Goal: Task Accomplishment & Management: Complete application form

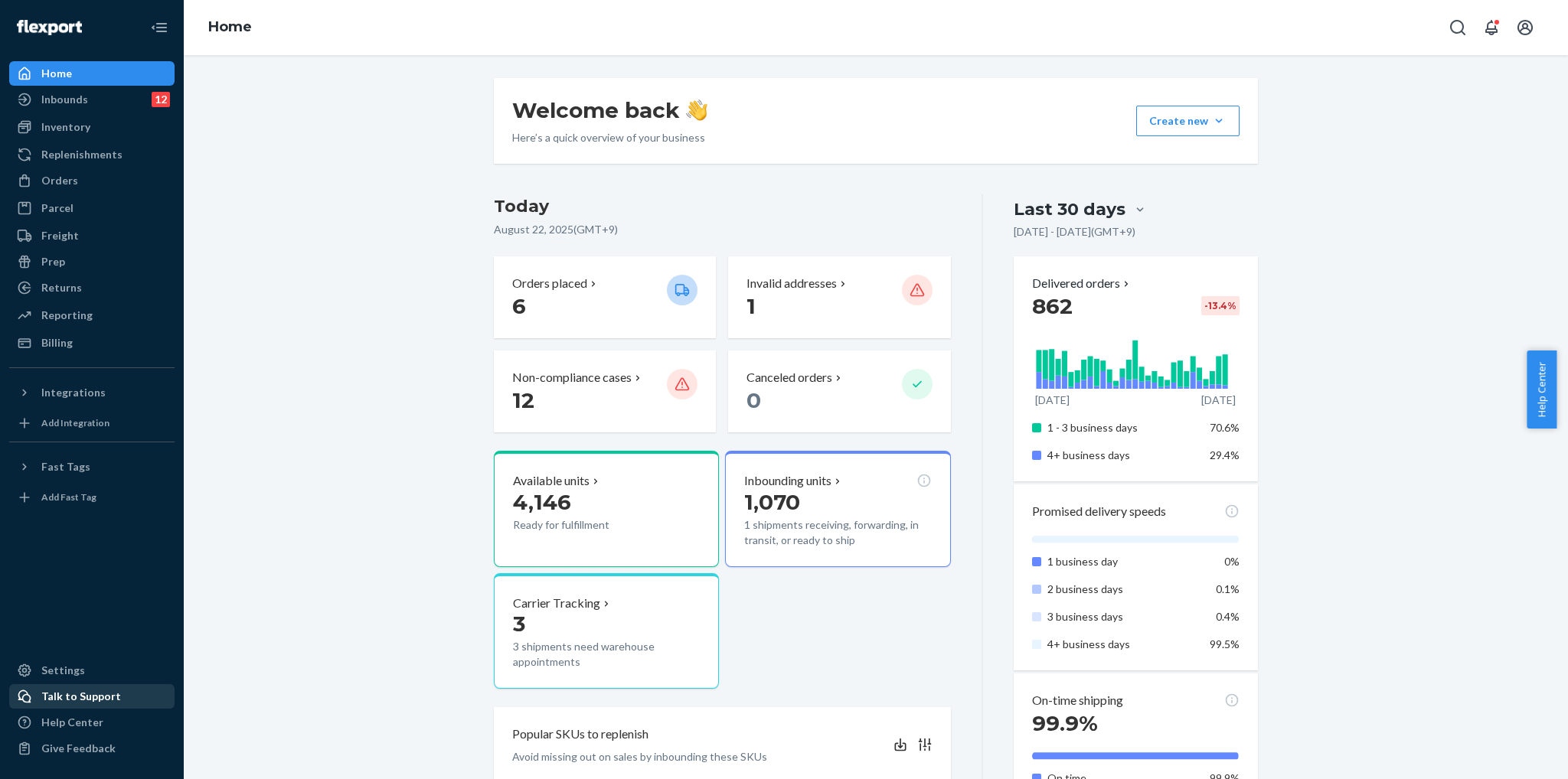
click at [89, 699] on div "Talk to Support" at bounding box center [81, 697] width 80 height 15
click at [101, 189] on div "Orders" at bounding box center [91, 180] width 162 height 21
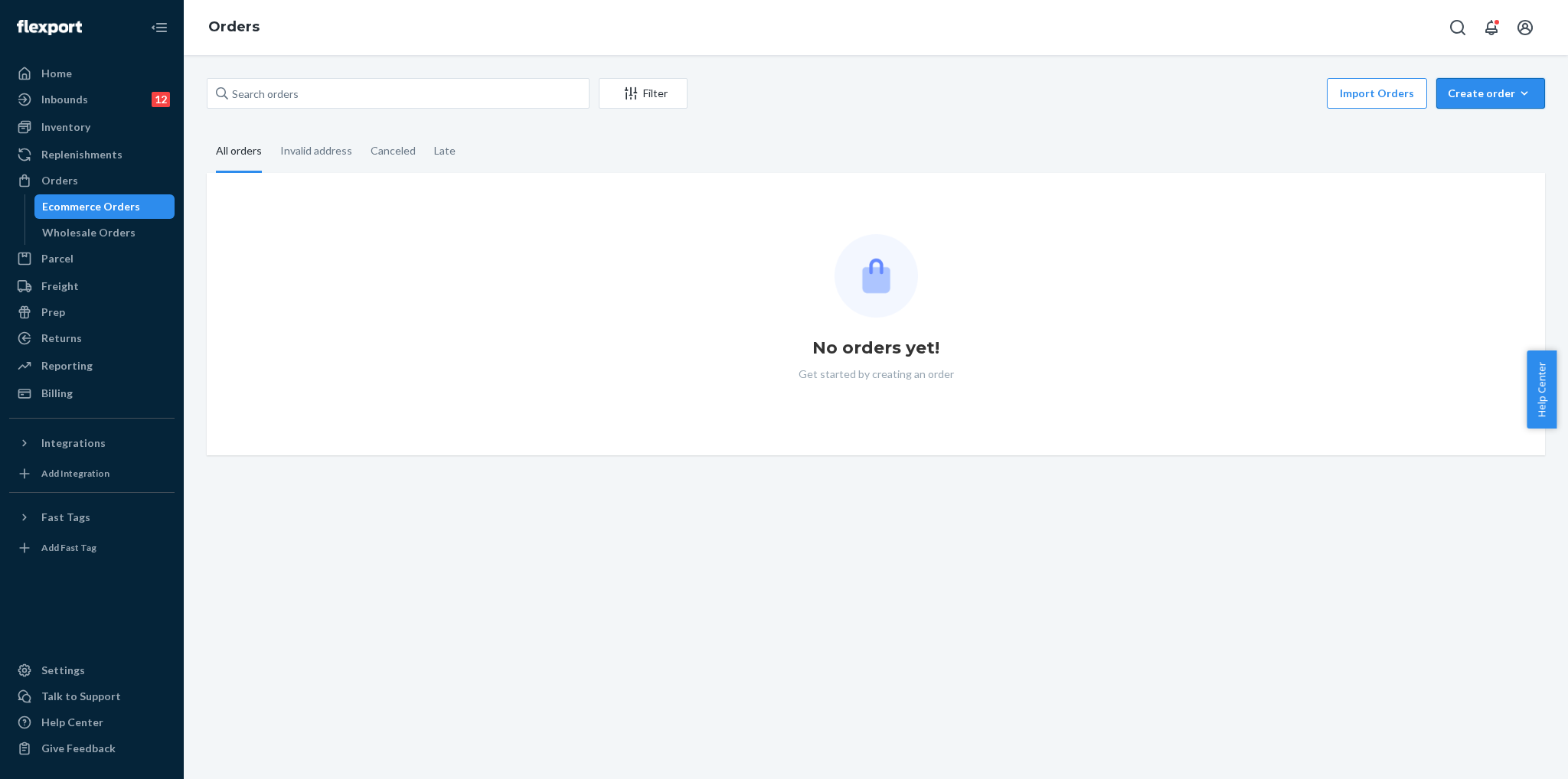
click at [1464, 97] on div "Create order" at bounding box center [1490, 93] width 85 height 15
click at [1454, 129] on span "Ecommerce order" at bounding box center [1500, 129] width 95 height 11
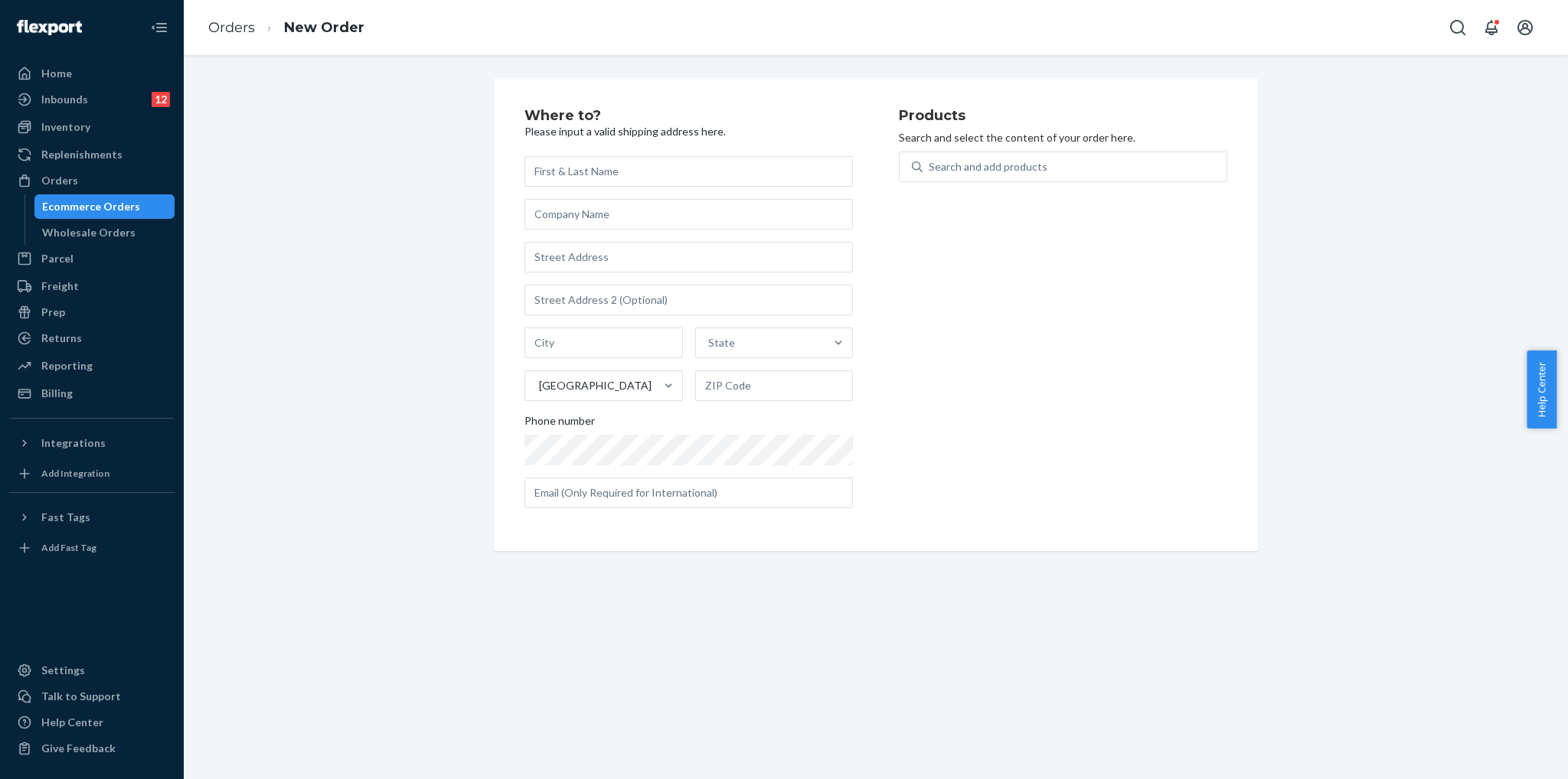
click at [581, 166] on input "text" at bounding box center [688, 172] width 329 height 31
click at [672, 170] on input "text" at bounding box center [688, 172] width 329 height 31
paste input "[PERSON_NAME]"
type input "[PERSON_NAME]"
click at [611, 253] on input "text" at bounding box center [688, 257] width 329 height 31
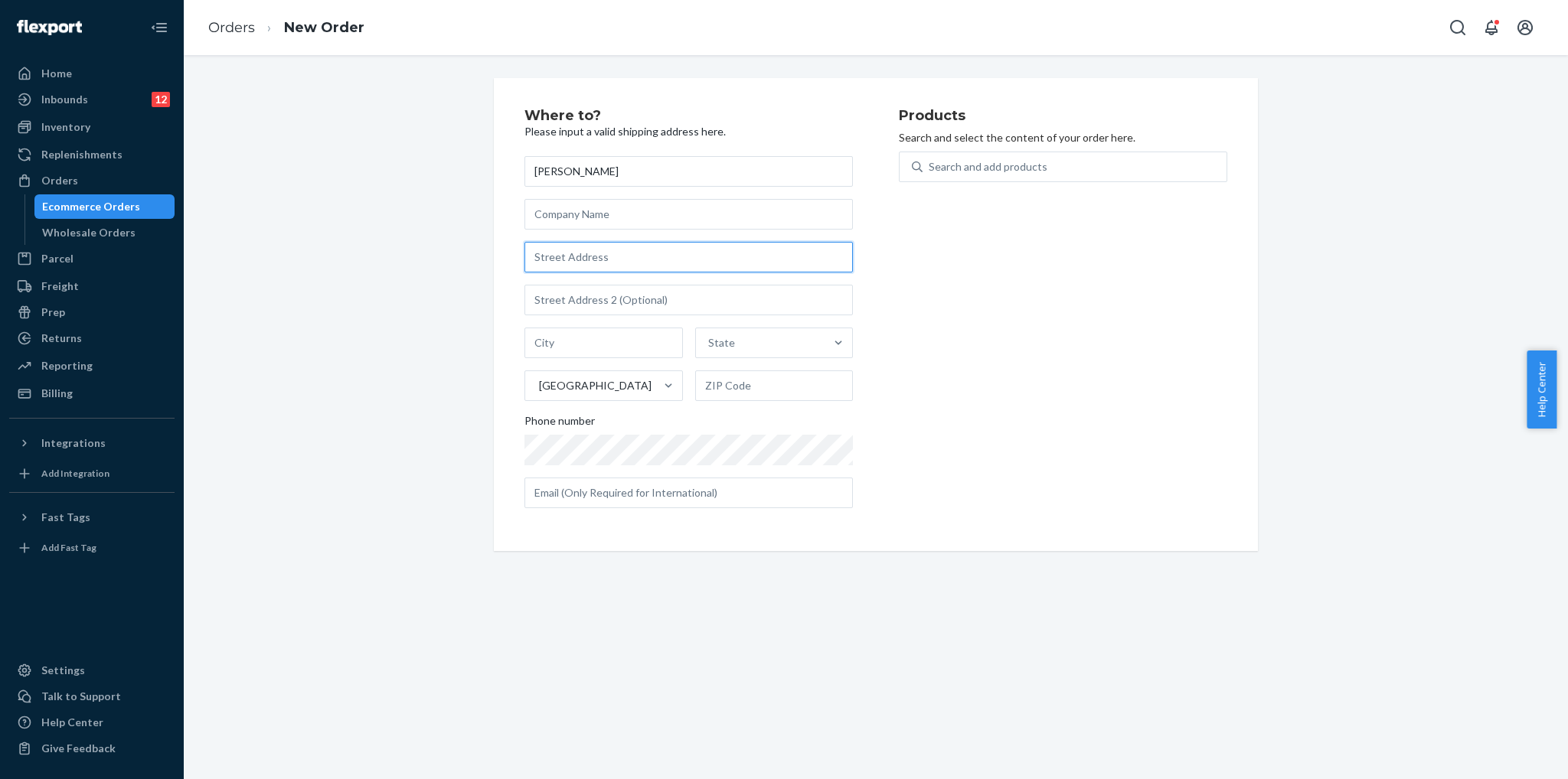
paste input ""[STREET_ADDRESS][PERSON_NAME]""
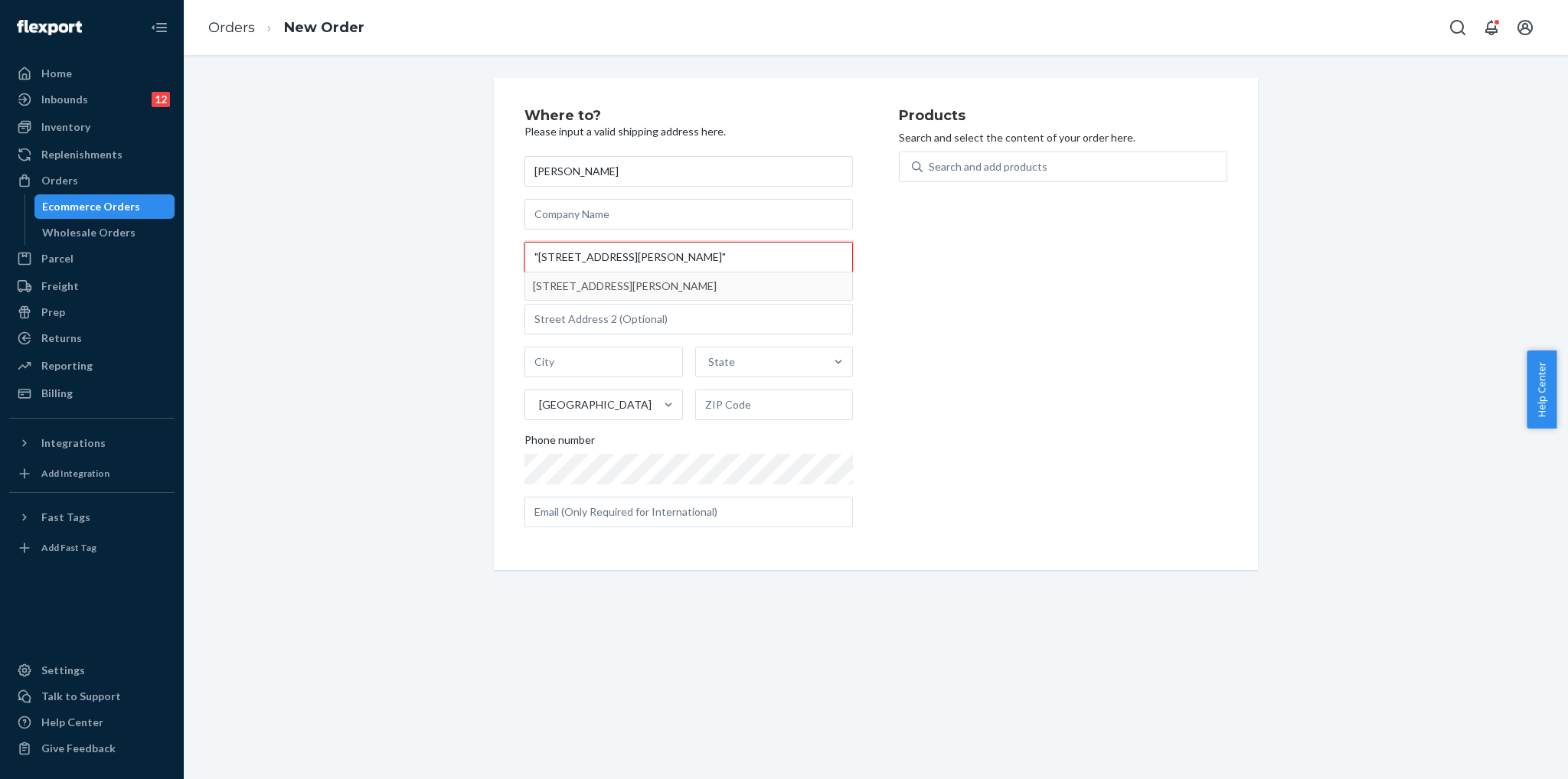
type input ""[STREET_ADDRESS][PERSON_NAME]""
type input "Plainfield"
type input "05667"
type input "[STREET_ADDRESS][PERSON_NAME]"
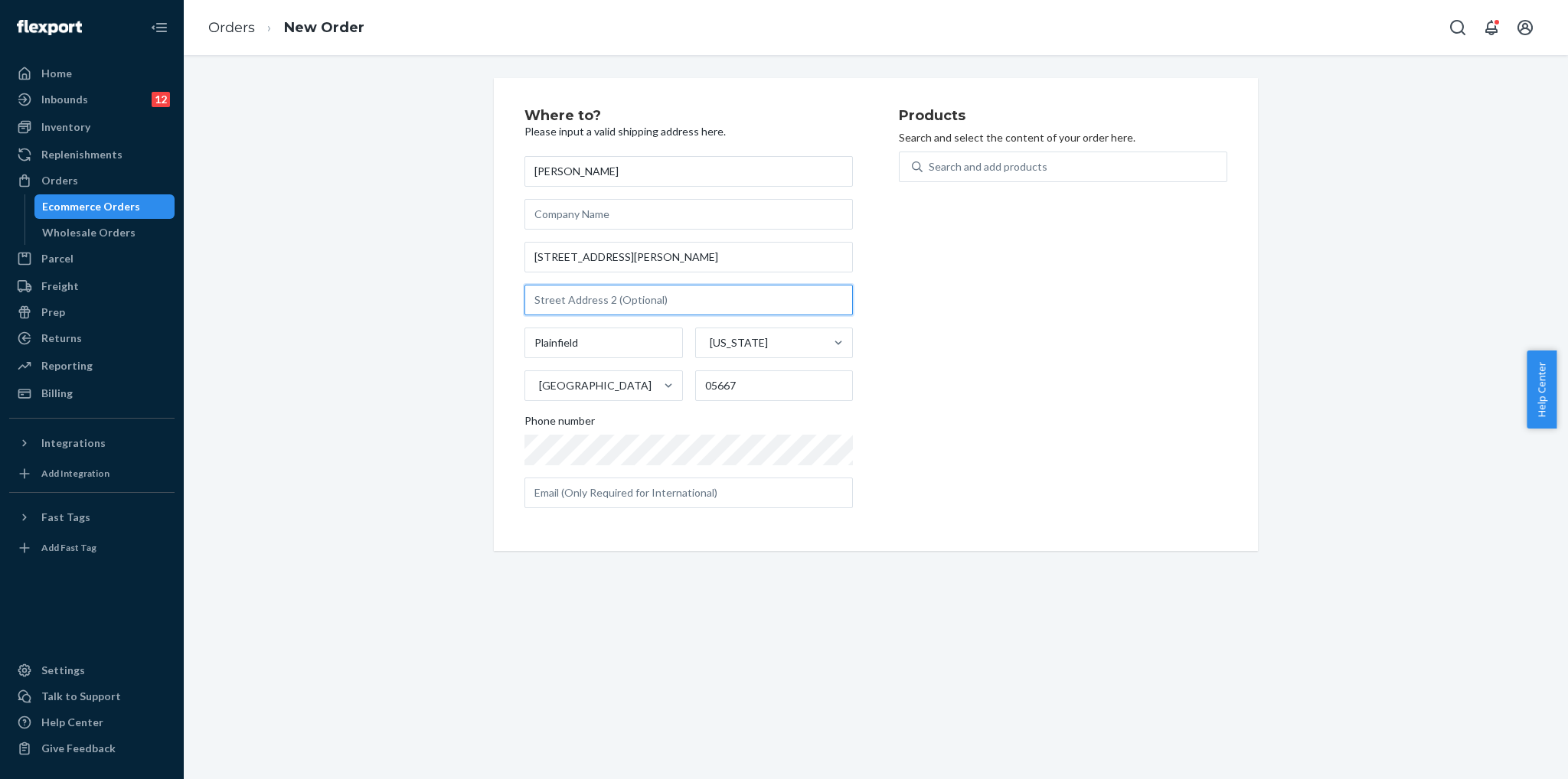
click at [687, 309] on input "text" at bounding box center [688, 300] width 329 height 31
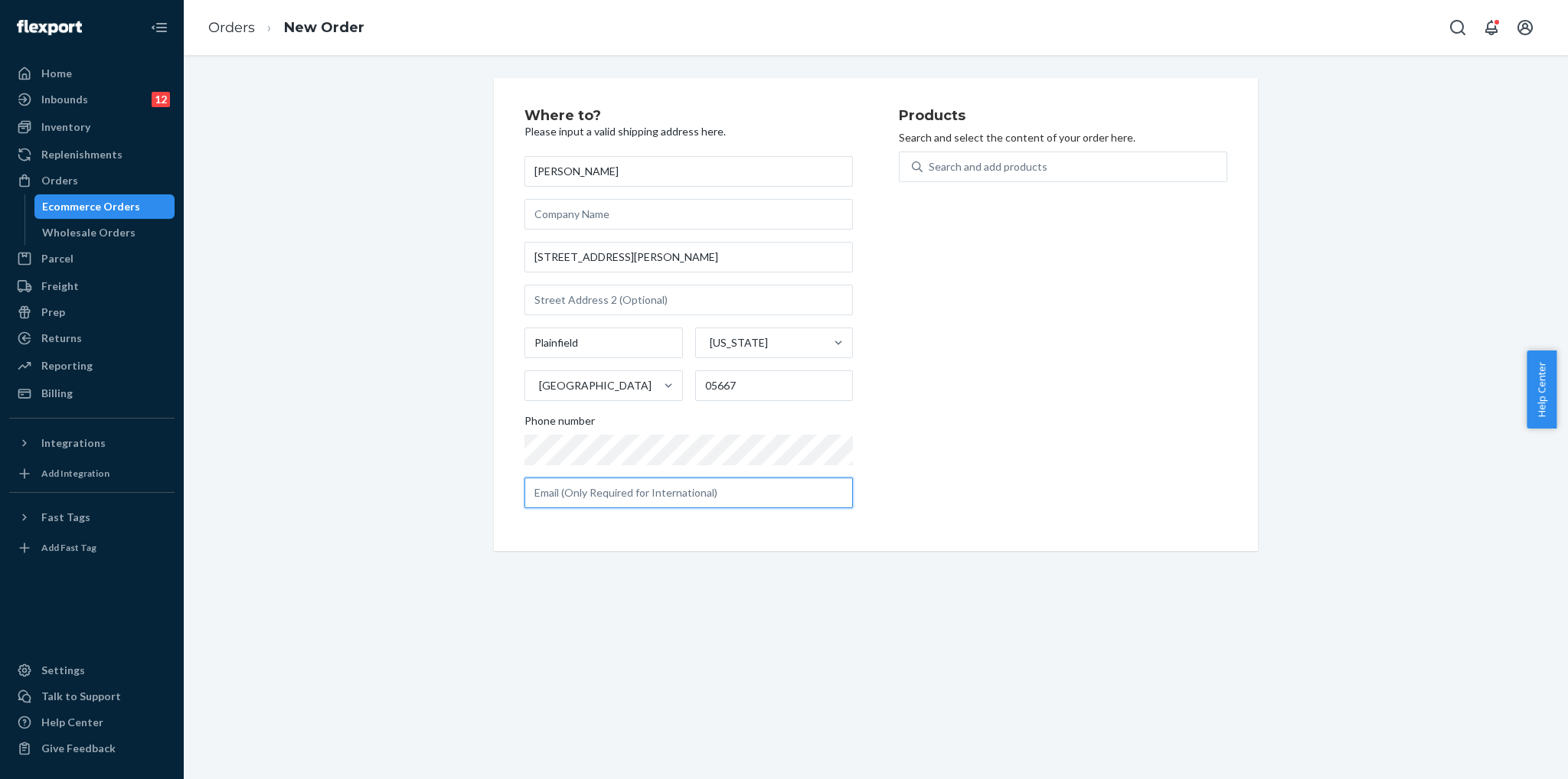
click at [725, 490] on input "text" at bounding box center [688, 493] width 329 height 31
paste input "[EMAIL_ADDRESS][DOMAIN_NAME]"
type input "[EMAIL_ADDRESS][DOMAIN_NAME]"
click at [986, 410] on div "Products Search and select the content of your order here. Search and add produ…" at bounding box center [1063, 314] width 329 height 412
click at [1026, 177] on div "Search and add products" at bounding box center [1074, 167] width 304 height 28
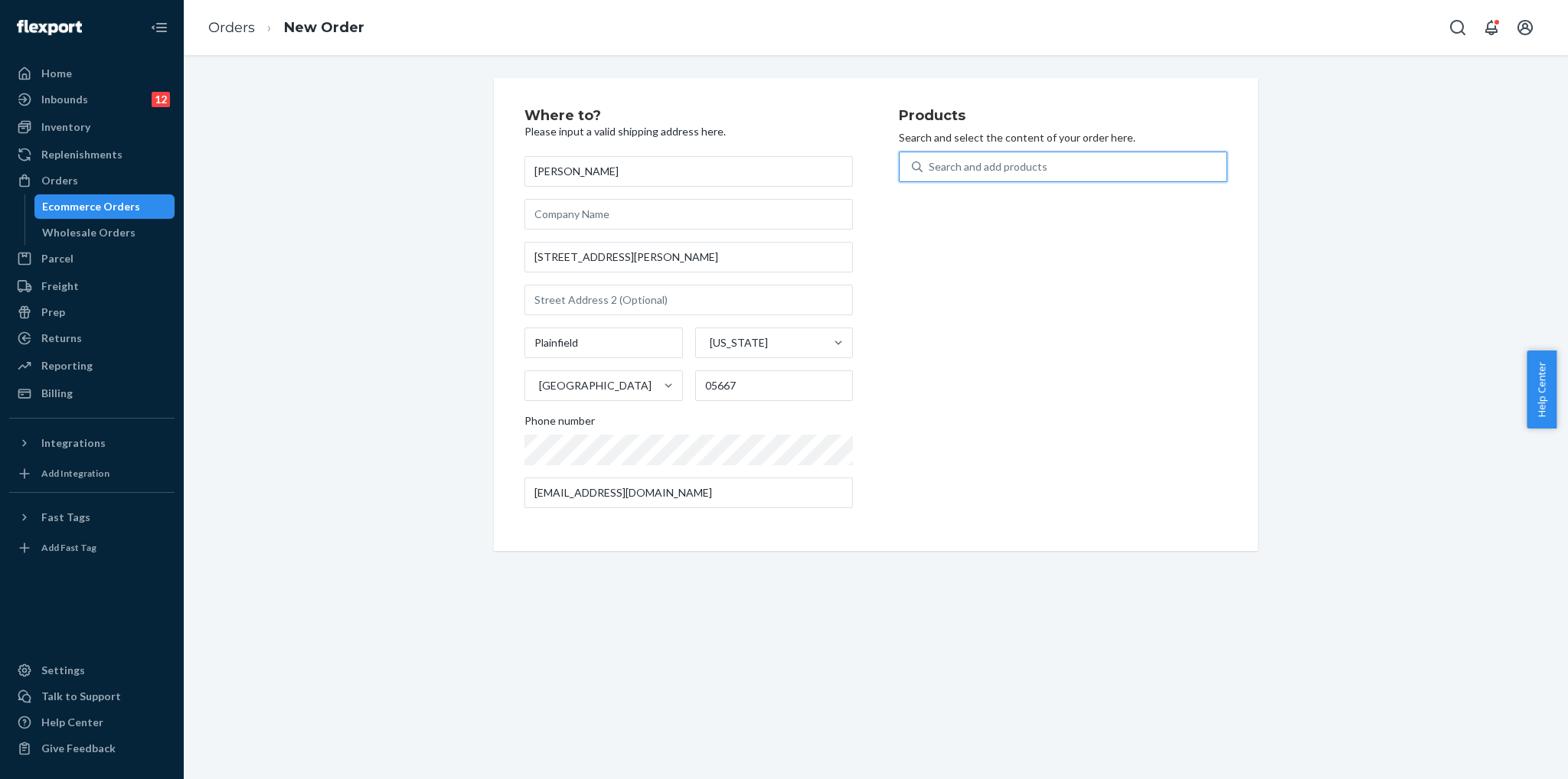
click at [931, 174] on input "0 results available. Use Up and Down to choose options, press Enter to select t…" at bounding box center [930, 167] width 2 height 15
type input "me"
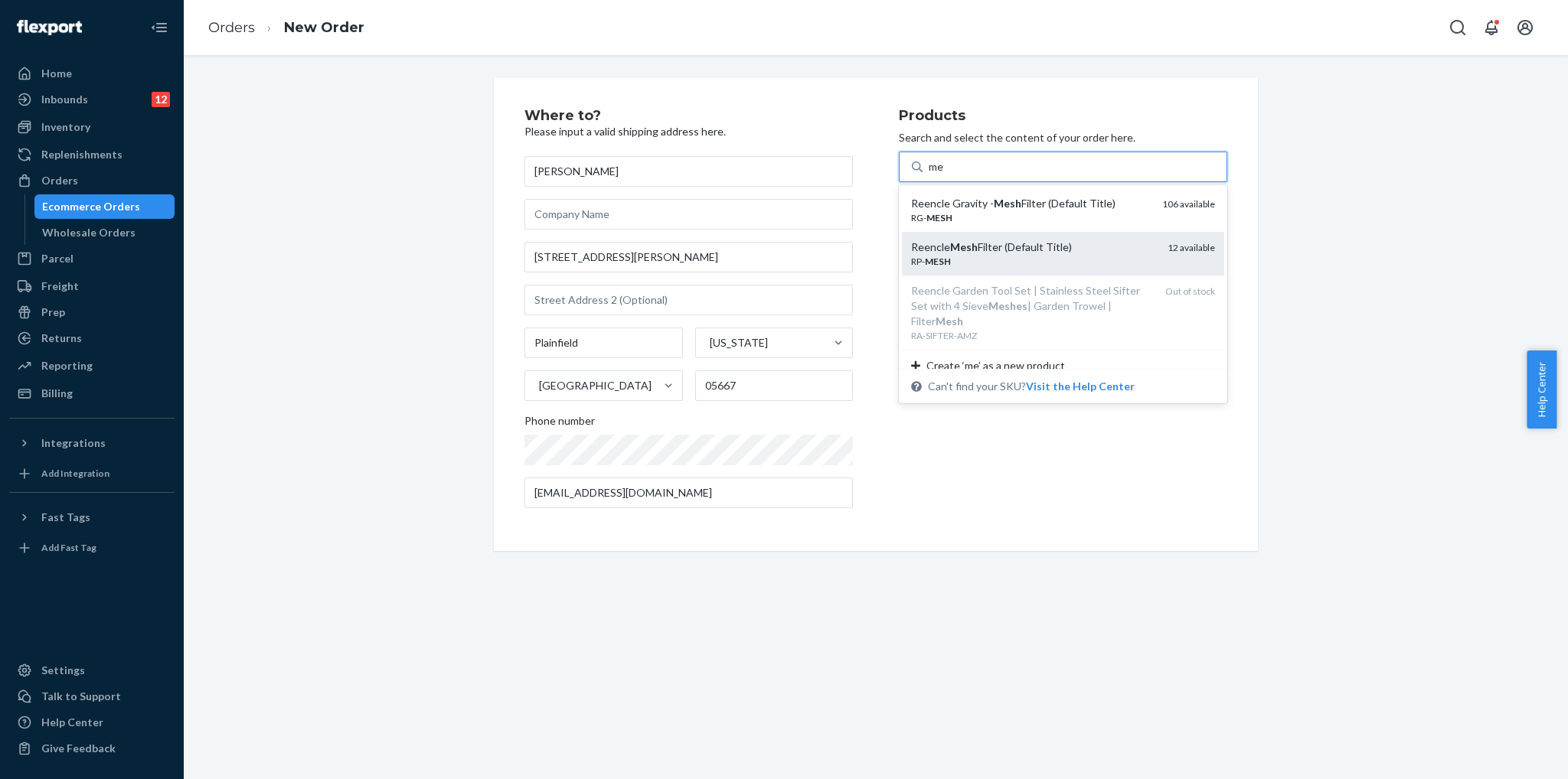
click at [1033, 255] on div "RP- MESH" at bounding box center [1033, 262] width 244 height 13
click at [945, 174] on input "me" at bounding box center [936, 167] width 16 height 15
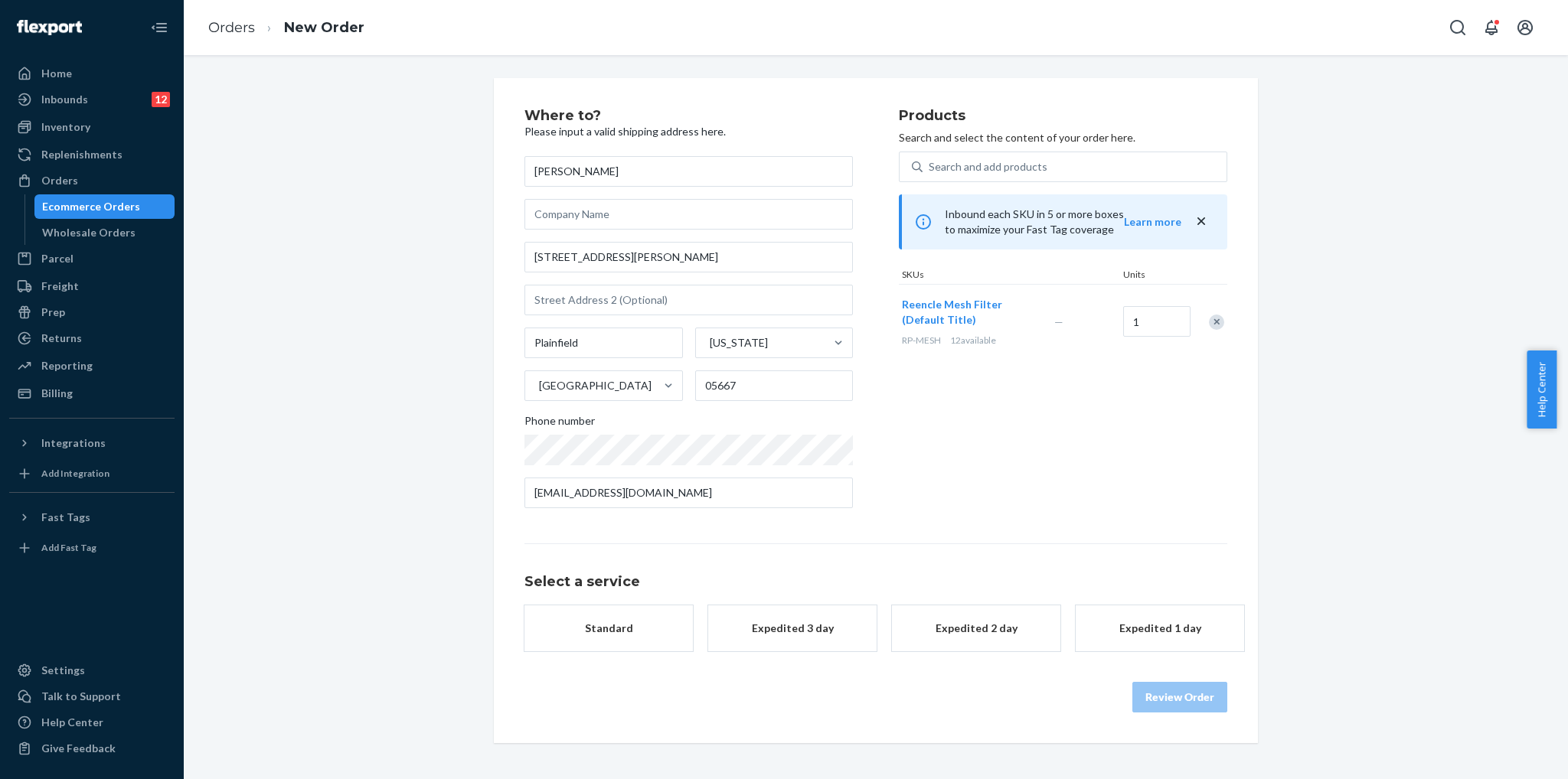
click at [622, 607] on button "Standard" at bounding box center [609, 629] width 169 height 46
click at [1152, 697] on button "Review Order" at bounding box center [1180, 698] width 95 height 31
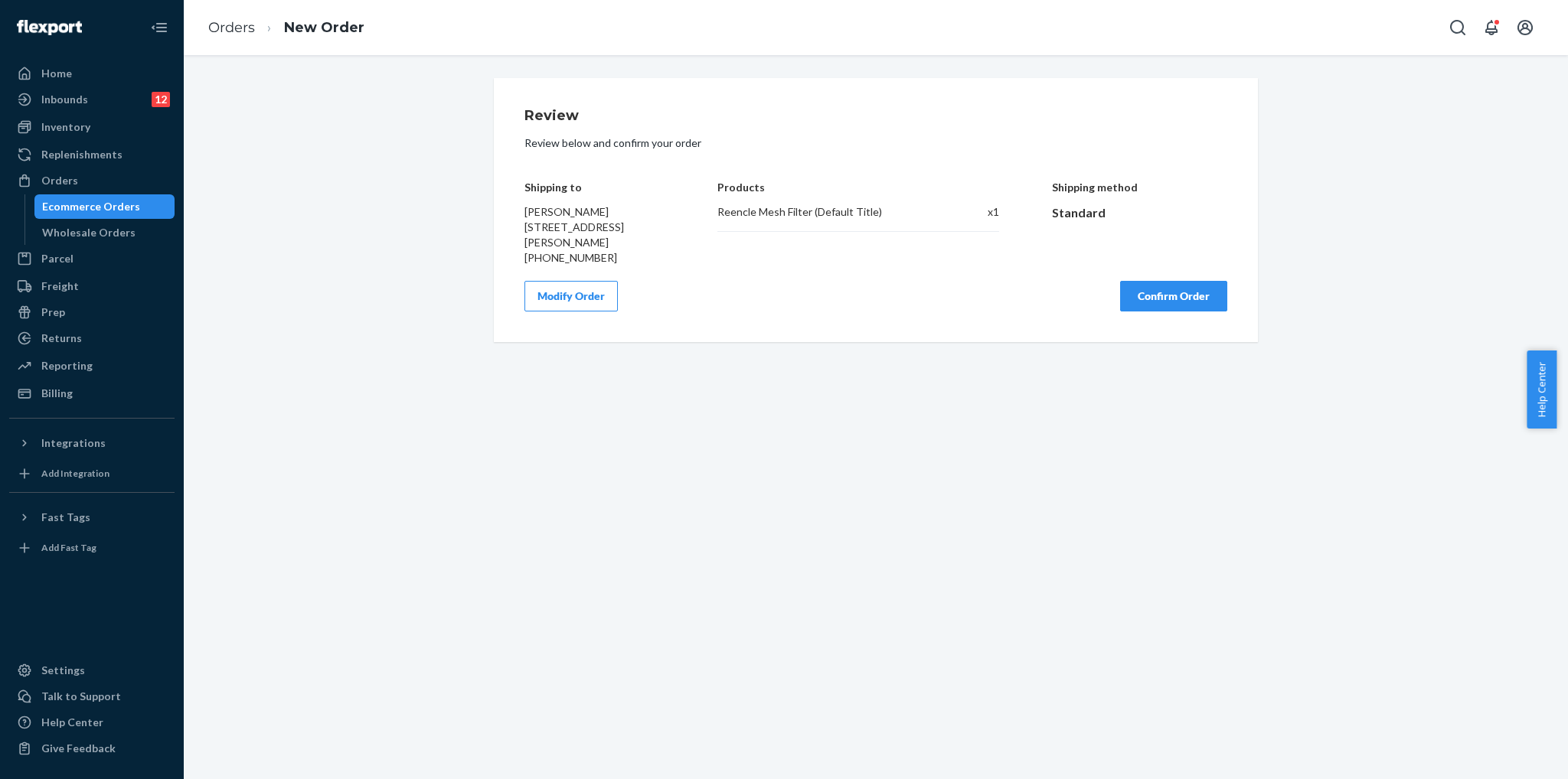
click at [1188, 298] on button "Confirm Order" at bounding box center [1174, 296] width 107 height 31
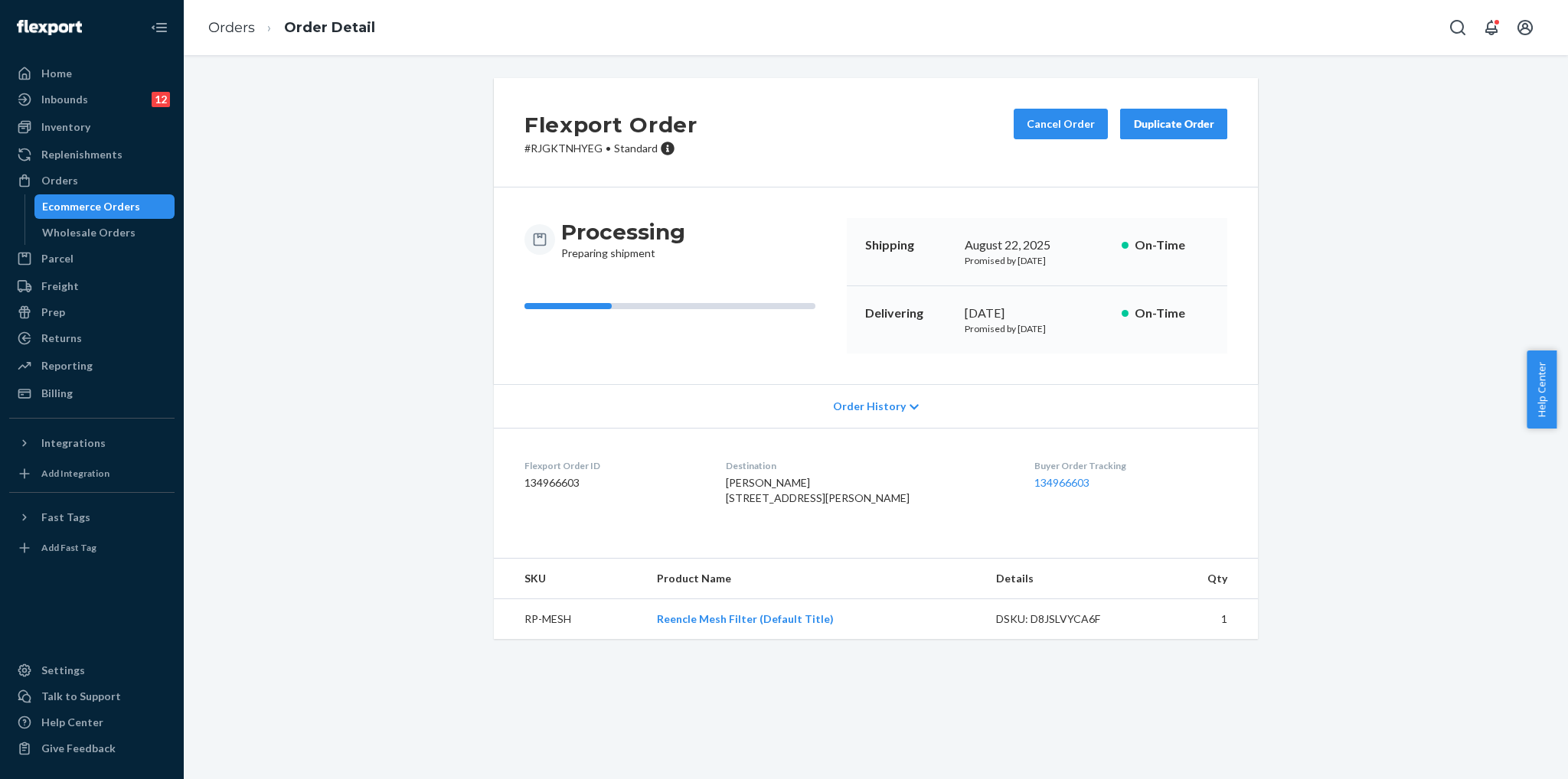
click at [36, 204] on div "Ecommerce Orders" at bounding box center [105, 207] width 138 height 21
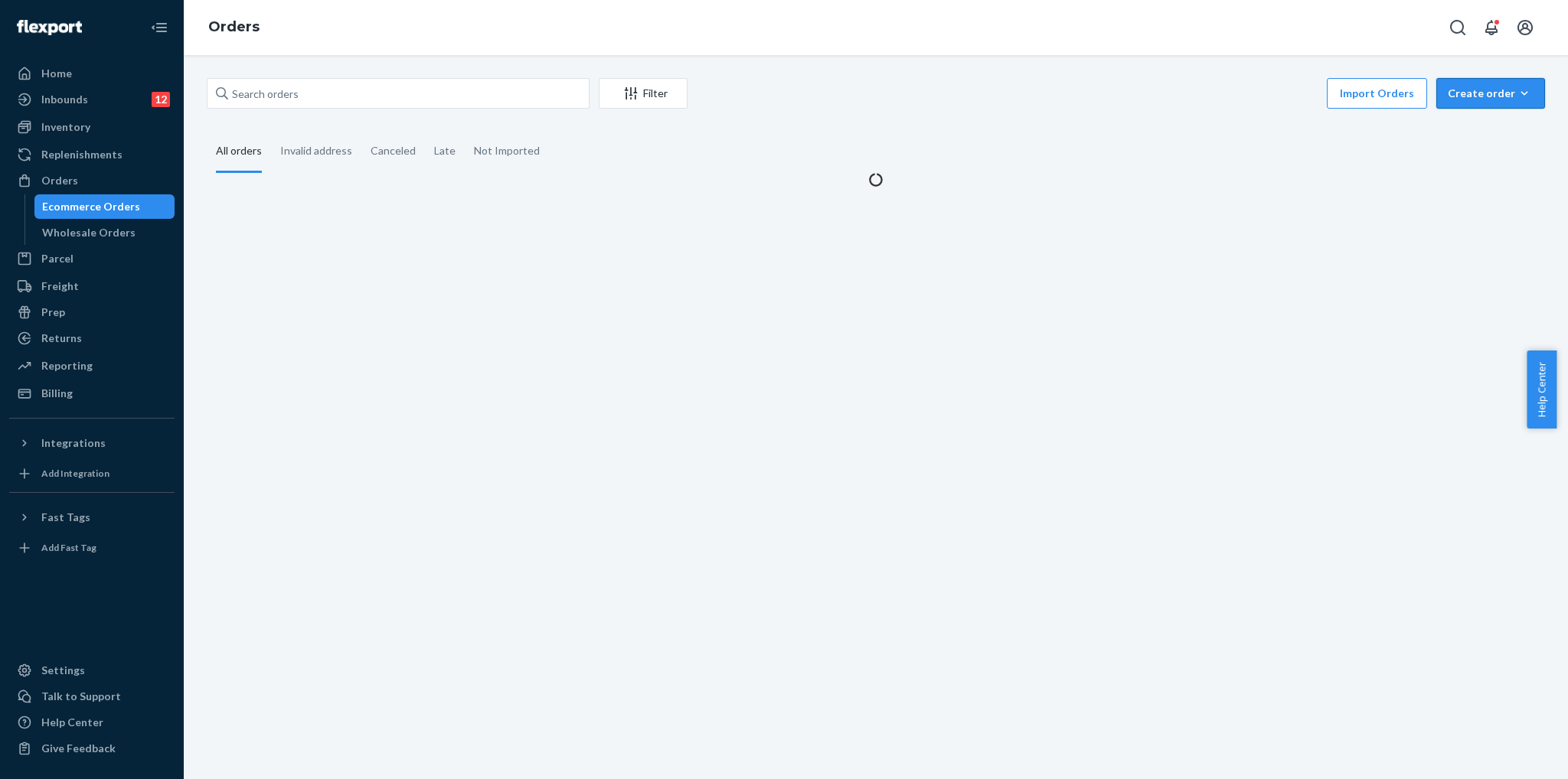
click at [1490, 90] on div "Create order" at bounding box center [1490, 93] width 85 height 15
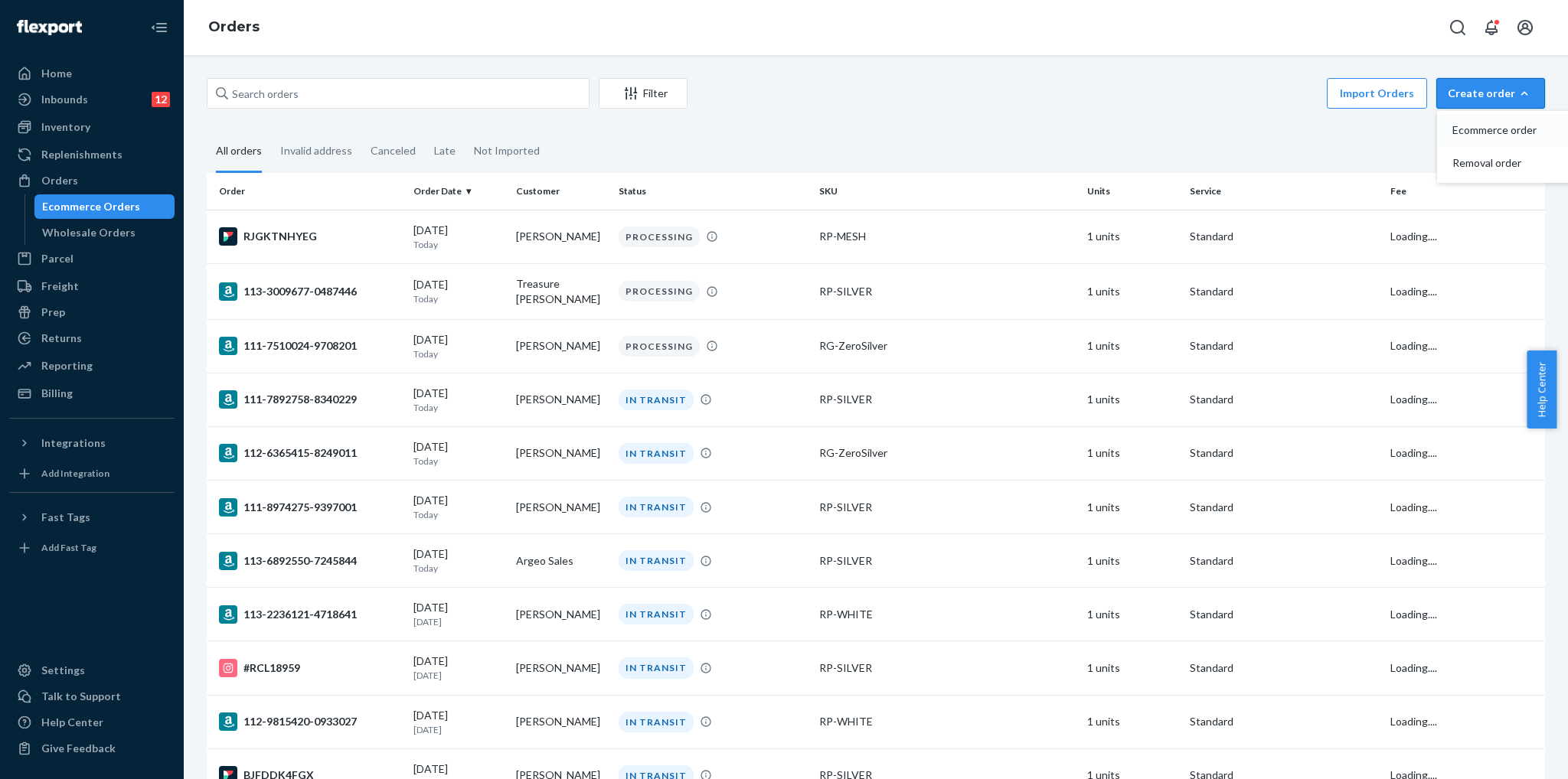
click at [1472, 129] on span "Ecommerce order" at bounding box center [1500, 129] width 95 height 11
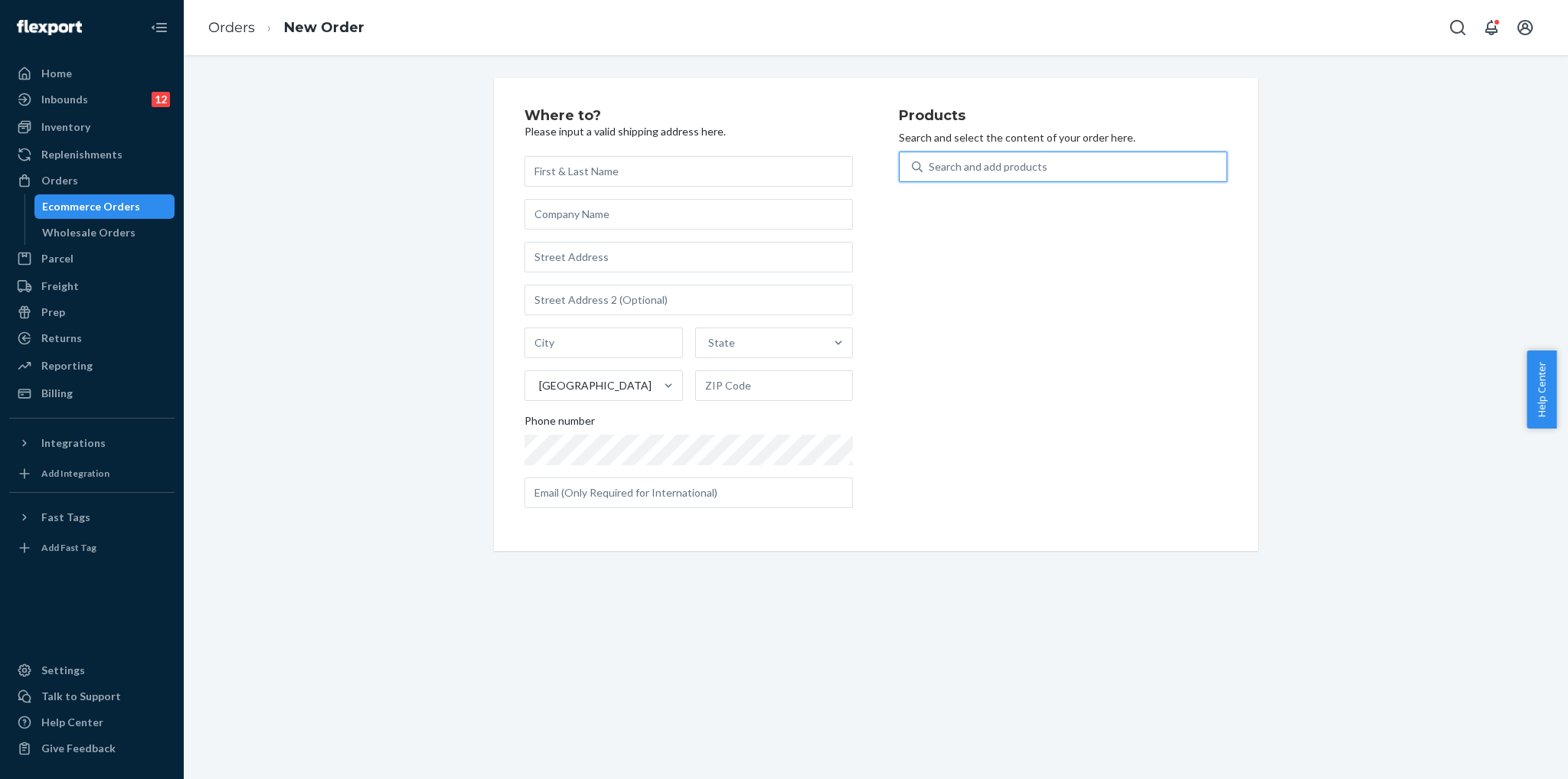
click at [995, 159] on div "Search and add products" at bounding box center [988, 167] width 119 height 15
click at [931, 159] on input "0 results available. Use Up and Down to choose options, press Enter to select t…" at bounding box center [930, 167] width 2 height 15
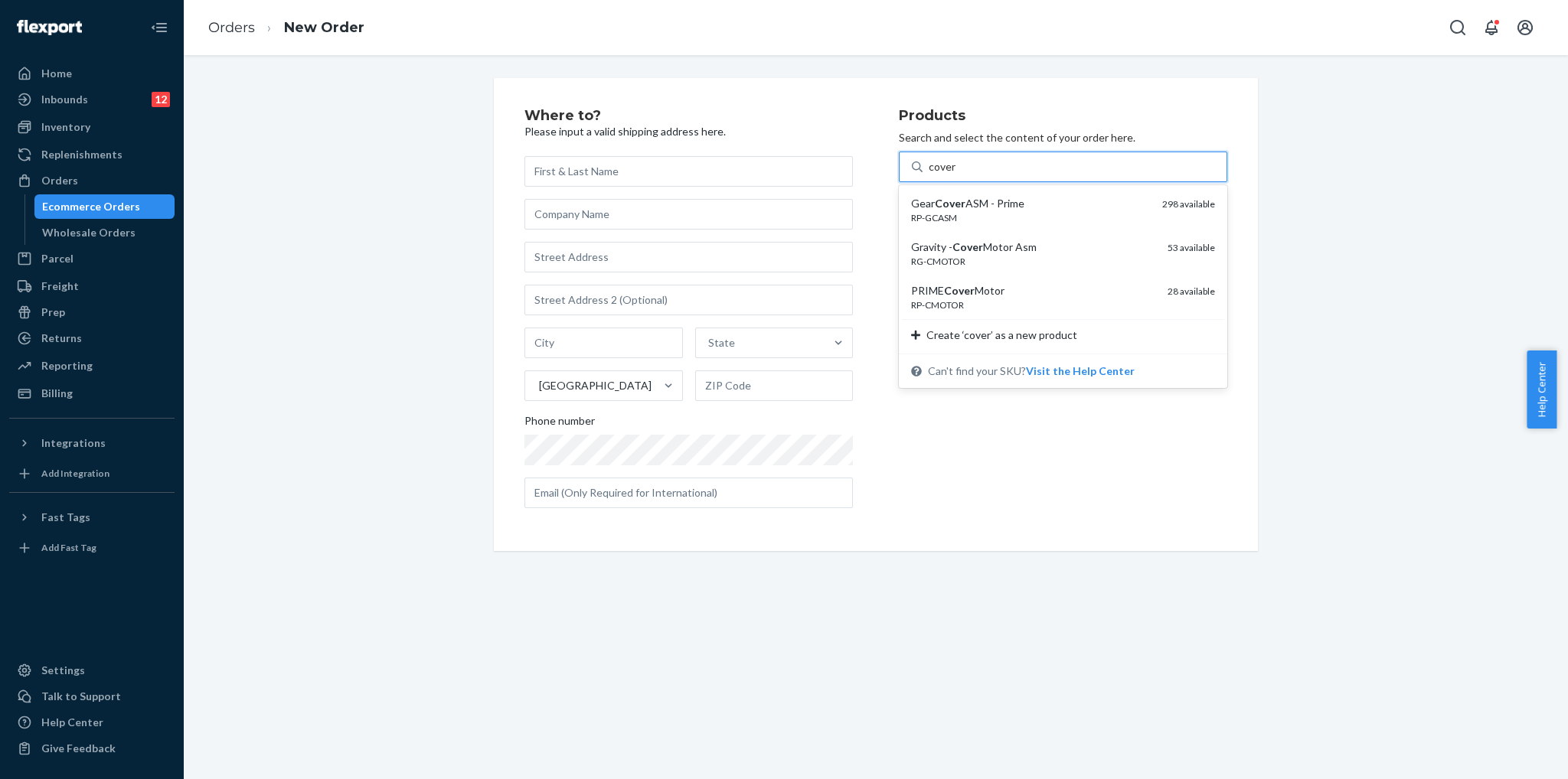
type input "cover"
click at [1032, 287] on div "PRIME Cover Motor" at bounding box center [1033, 291] width 244 height 15
click at [958, 174] on input "cover" at bounding box center [943, 167] width 30 height 15
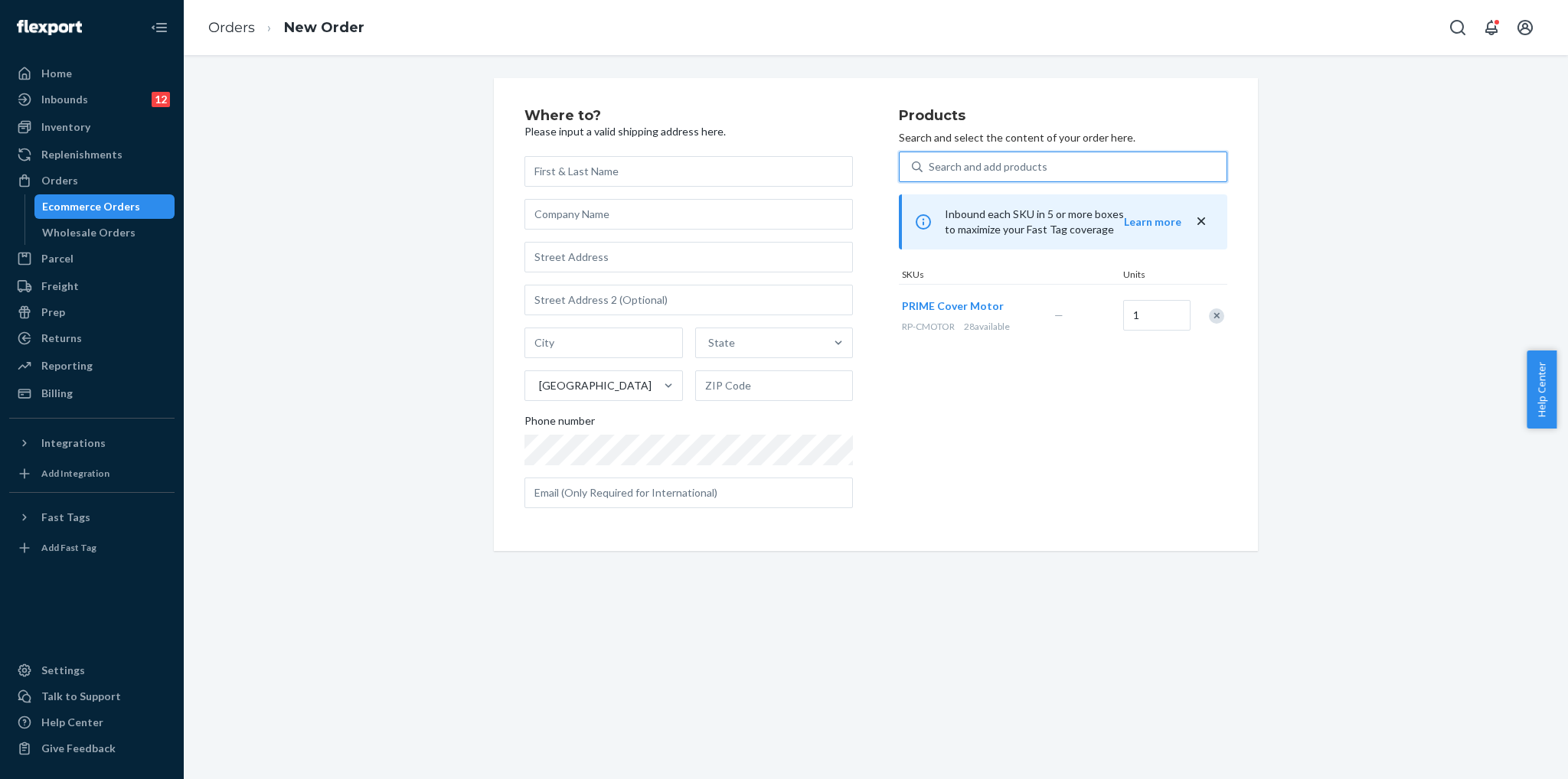
click at [745, 190] on div "State [GEOGRAPHIC_DATA] Phone number" at bounding box center [688, 332] width 329 height 353
click at [750, 178] on input "text" at bounding box center [688, 172] width 329 height 31
paste input "[PERSON_NAME]"
type input "[PERSON_NAME]"
click at [705, 212] on input "text" at bounding box center [688, 215] width 329 height 31
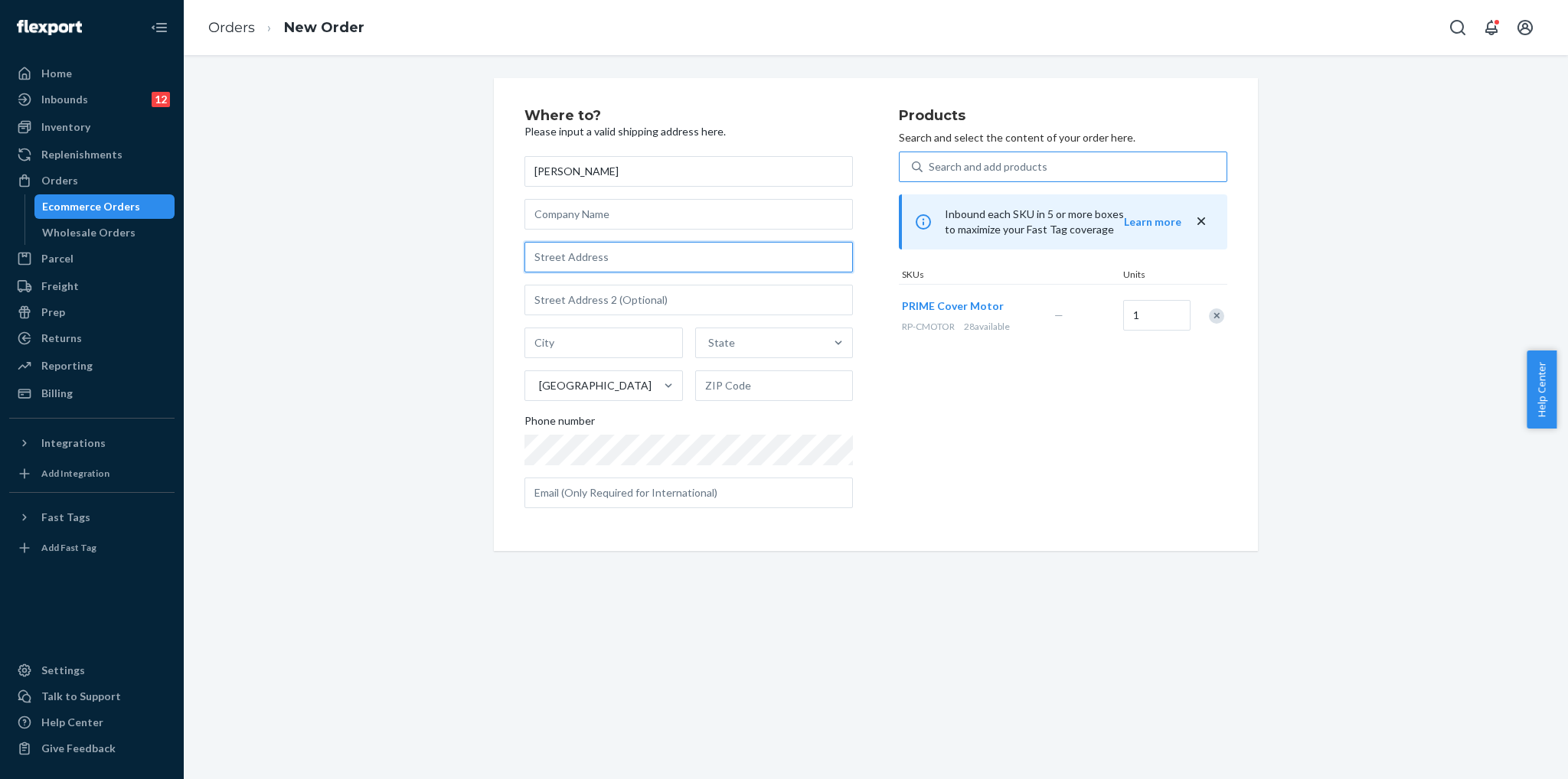
click at [746, 263] on input "text" at bounding box center [688, 257] width 329 height 31
click at [1210, 316] on div "Remove Item" at bounding box center [1217, 316] width 15 height 15
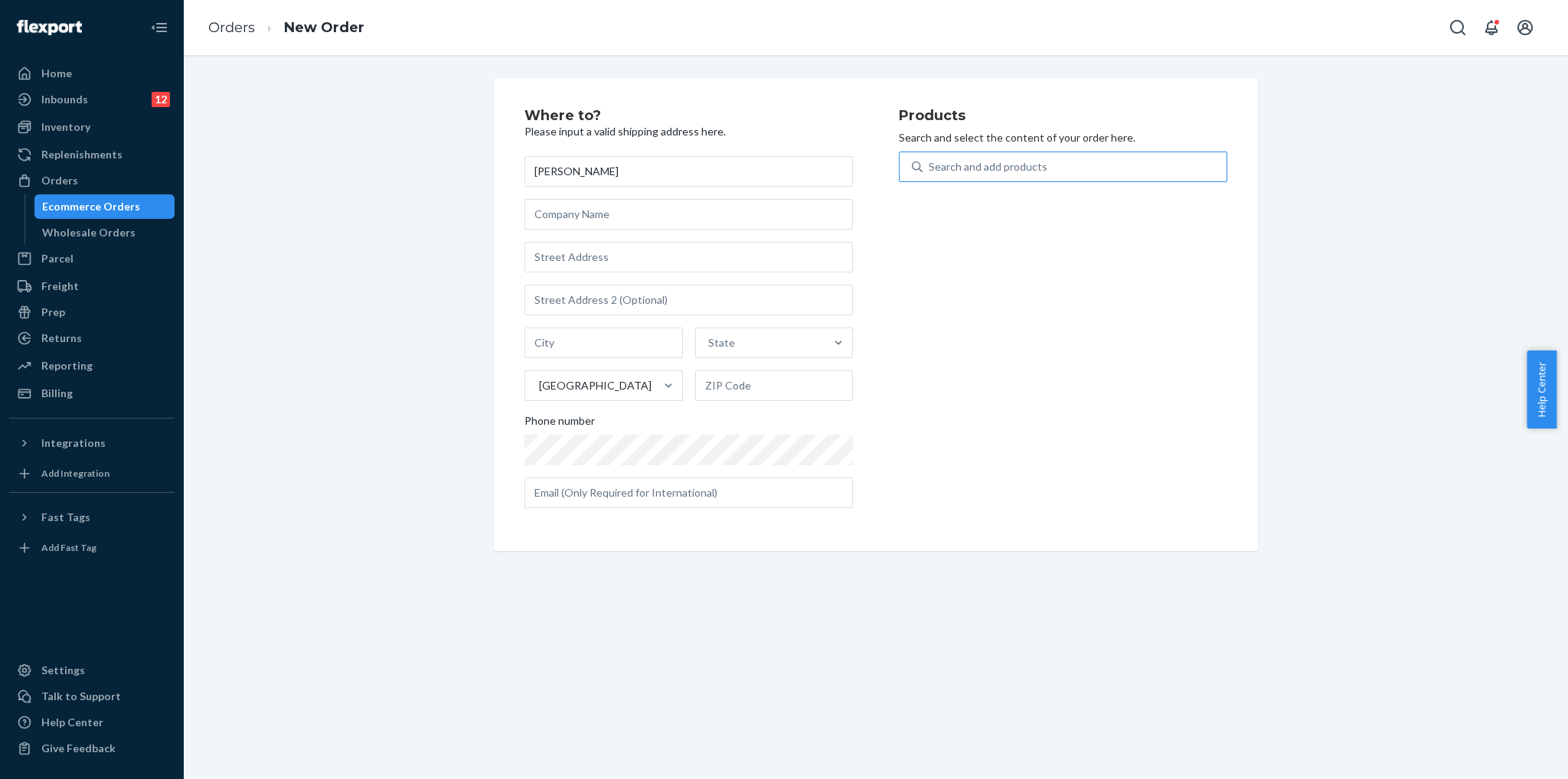
click at [948, 168] on div "Search and add products" at bounding box center [988, 167] width 119 height 15
click at [931, 168] on input "Search and add products" at bounding box center [930, 167] width 2 height 15
click at [642, 185] on input "[PERSON_NAME]" at bounding box center [688, 172] width 329 height 31
drag, startPoint x: 684, startPoint y: 173, endPoint x: 242, endPoint y: 143, distance: 443.0
click at [244, 143] on div "Where to? Please input a valid shipping address here. [PERSON_NAME] State [GEOG…" at bounding box center [876, 314] width 1361 height 473
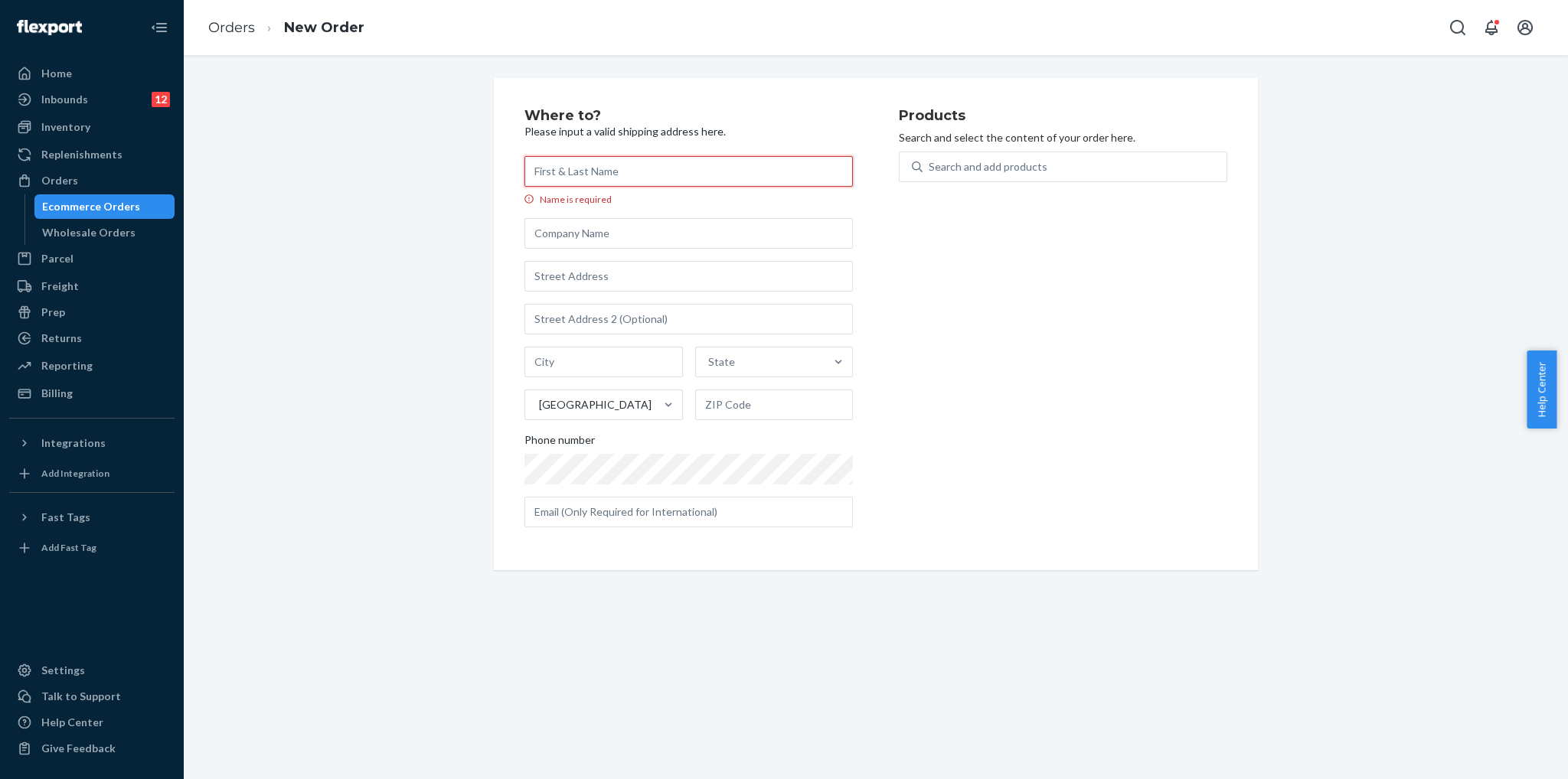
paste input "[PERSON_NAME]"
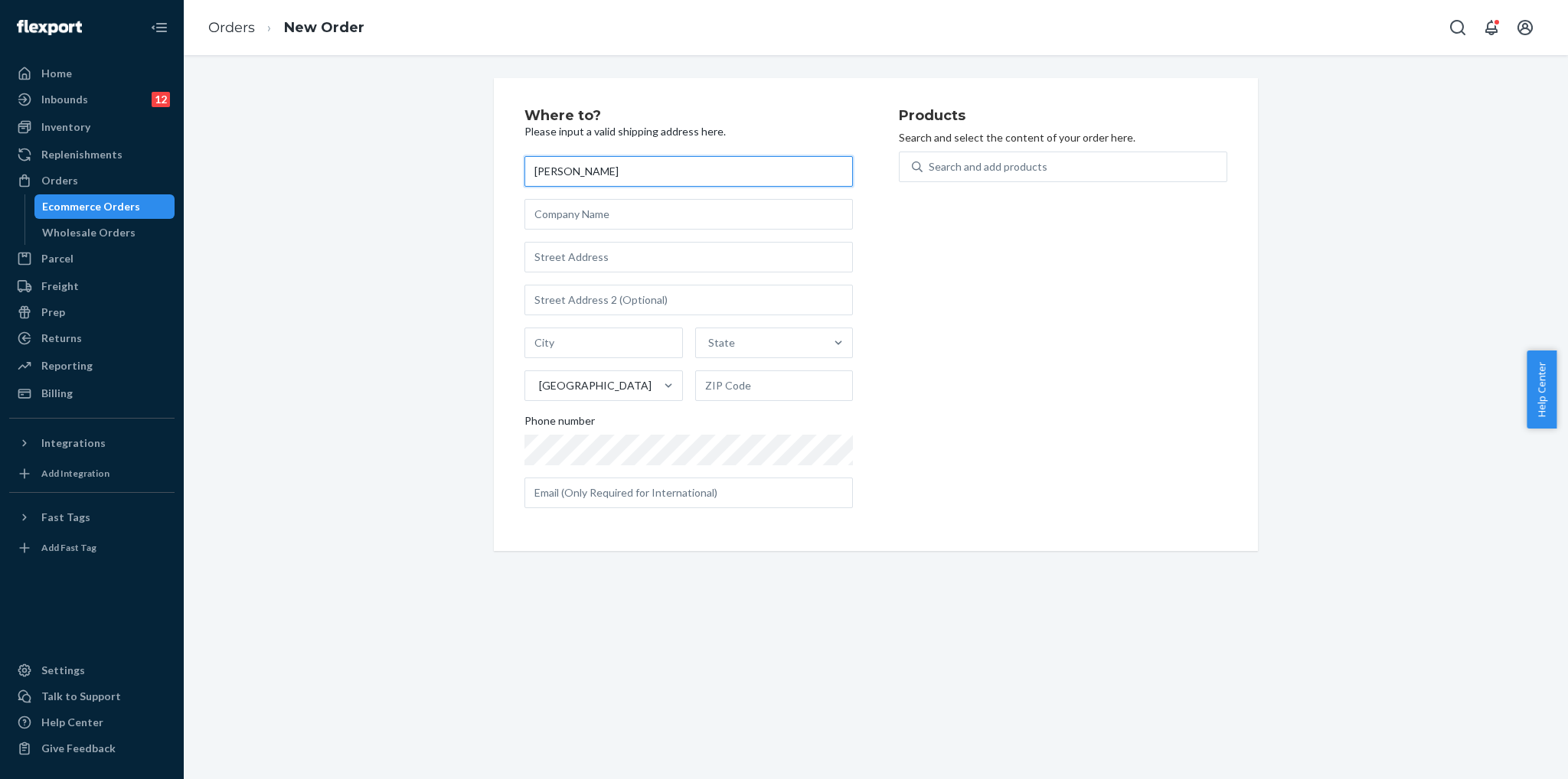
type input "[PERSON_NAME]"
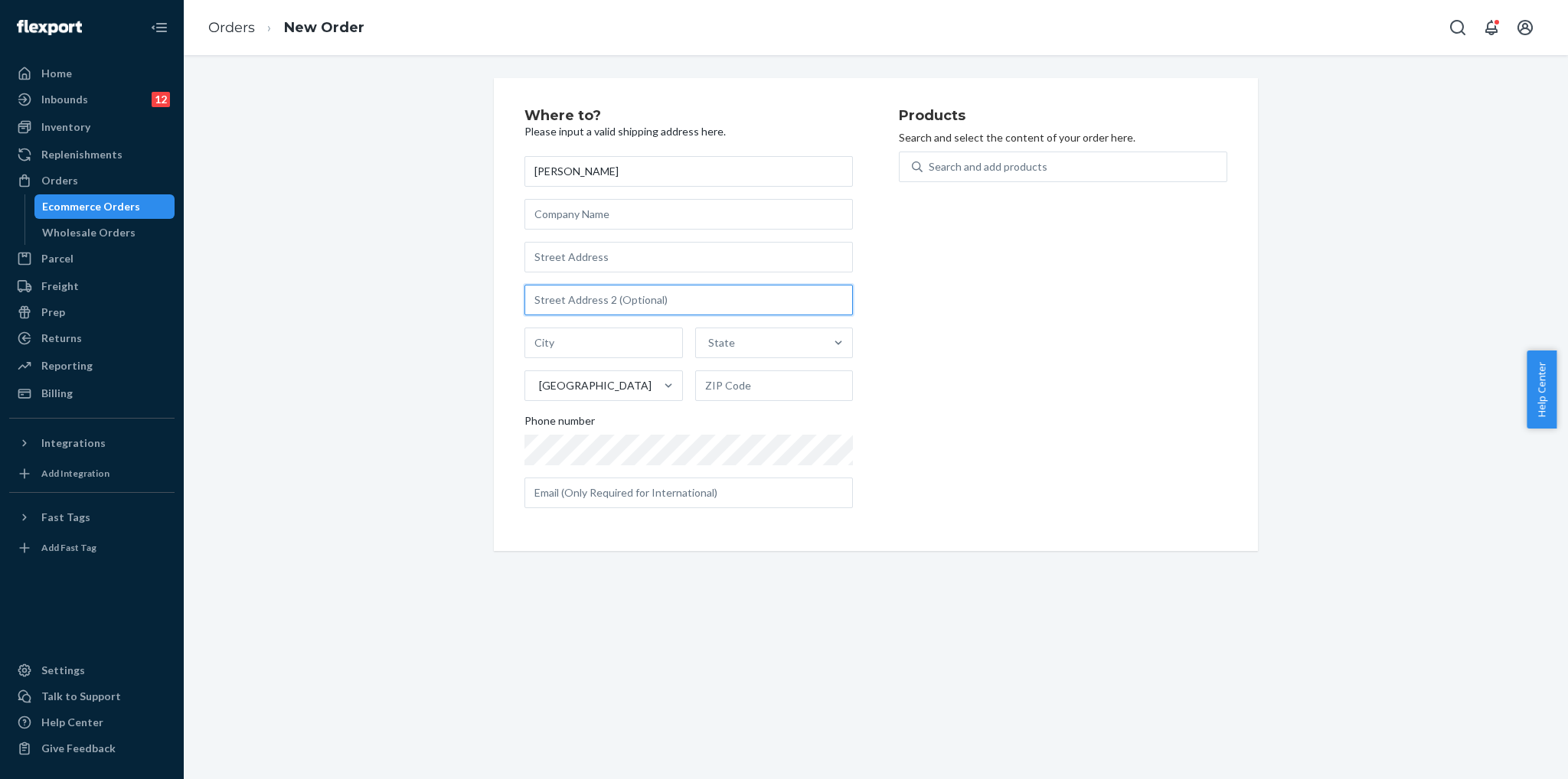
click at [617, 301] on input "text" at bounding box center [688, 300] width 329 height 31
click at [659, 271] on input "text" at bounding box center [688, 257] width 329 height 31
paste input ""[STREET_ADDRESS]""
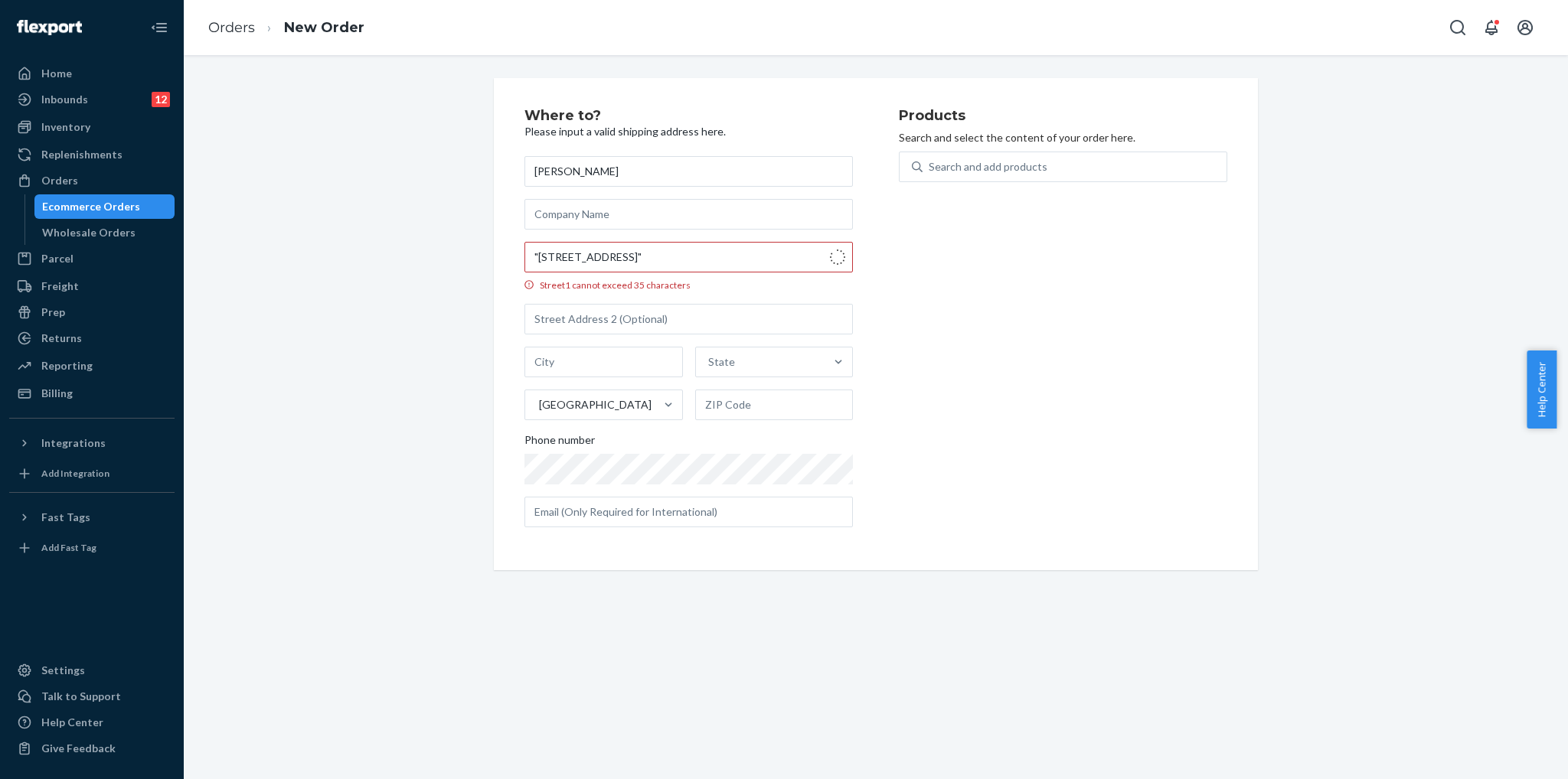
type input "[STREET_ADDRESS]"
type input "[GEOGRAPHIC_DATA]"
type input "27614"
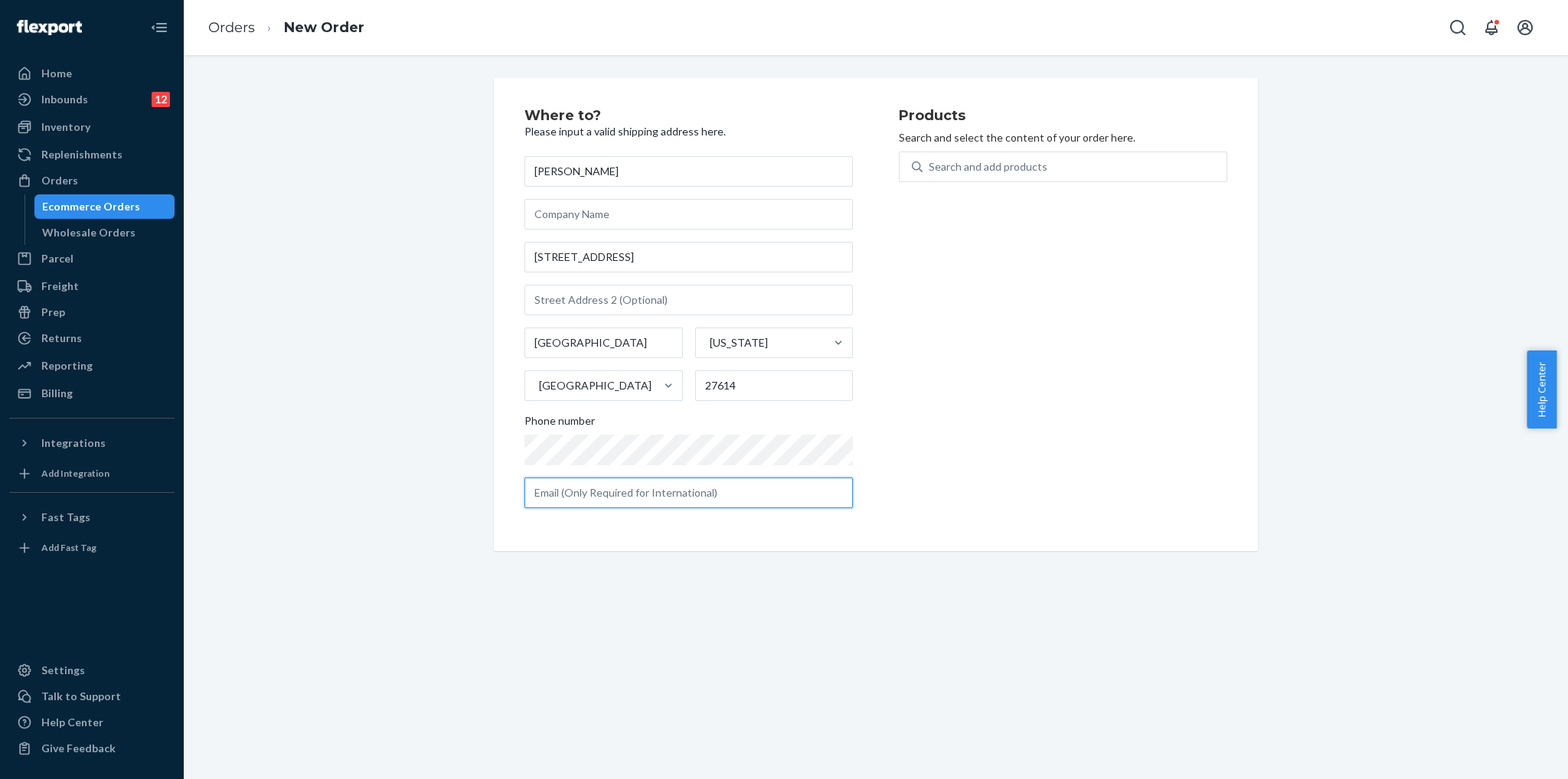
click at [769, 493] on input "text" at bounding box center [688, 493] width 329 height 31
paste input "[EMAIL_ADDRESS][DOMAIN_NAME]"
type input "[EMAIL_ADDRESS][DOMAIN_NAME]"
click at [977, 432] on div "Products Search and select the content of your order here. Search and add produ…" at bounding box center [1063, 314] width 329 height 412
click at [1032, 173] on div "Search and add products" at bounding box center [988, 167] width 119 height 15
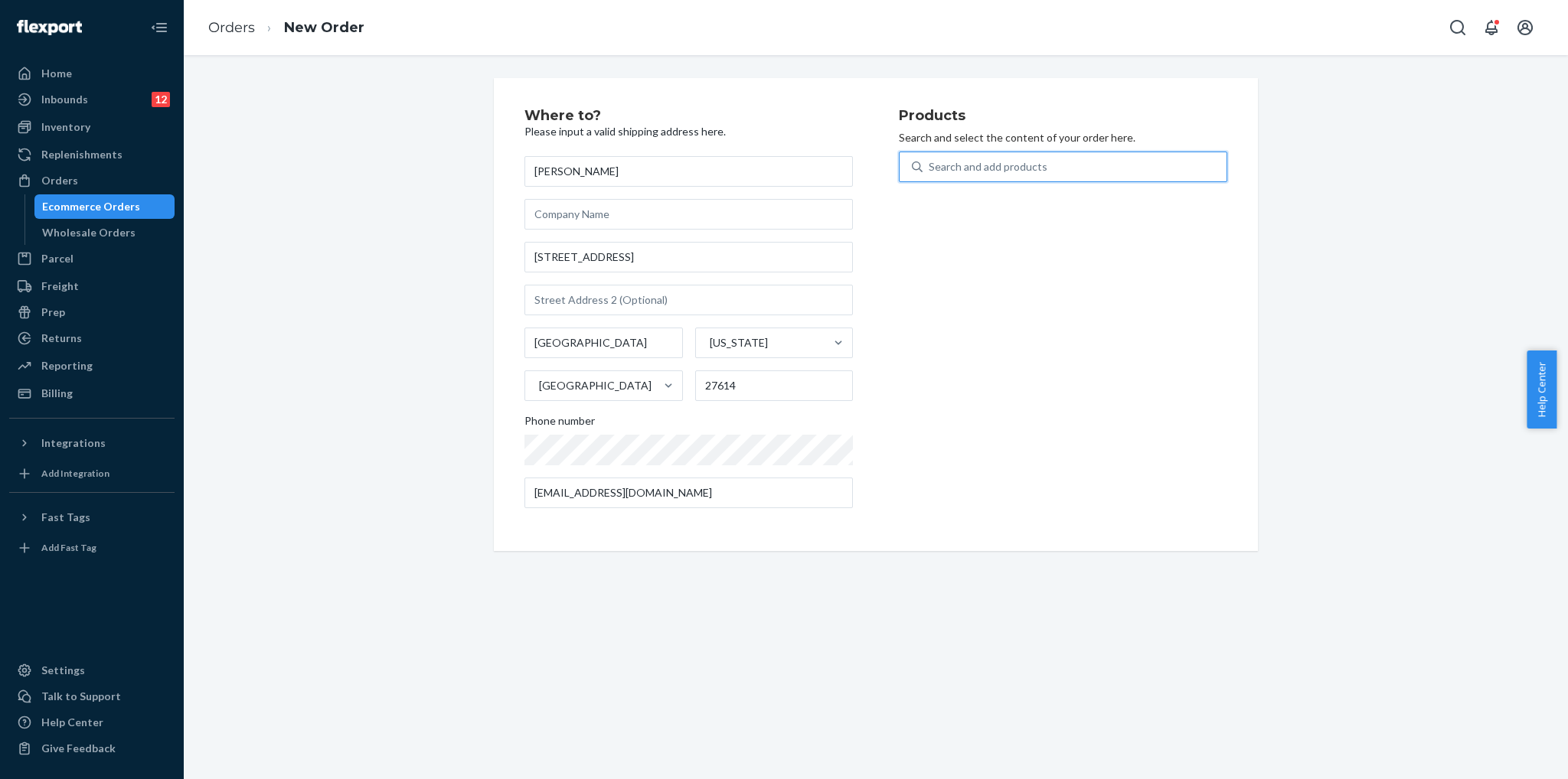
click at [931, 173] on input "0 results available. Use Up and Down to choose options, press Enter to select t…" at bounding box center [930, 167] width 2 height 15
click at [1175, 172] on div "Search and add products" at bounding box center [1074, 167] width 304 height 28
click at [931, 172] on input "0 results available. Use Up and Down to choose options, press Enter to select t…" at bounding box center [930, 167] width 2 height 15
type input "blade"
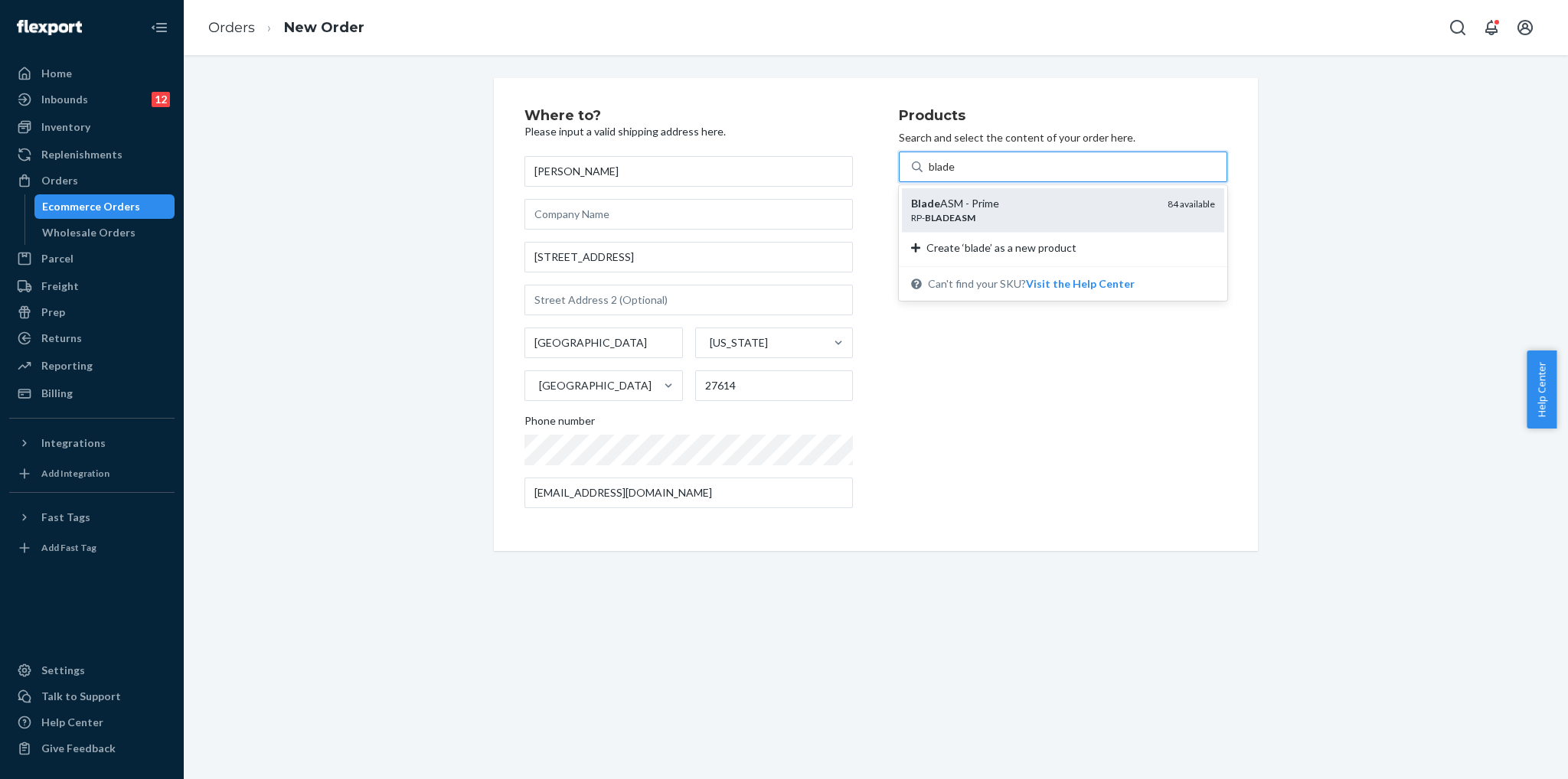
click at [1136, 200] on div "Blade ASM - Prime" at bounding box center [1033, 204] width 244 height 15
click at [957, 174] on input "blade" at bounding box center [942, 167] width 28 height 15
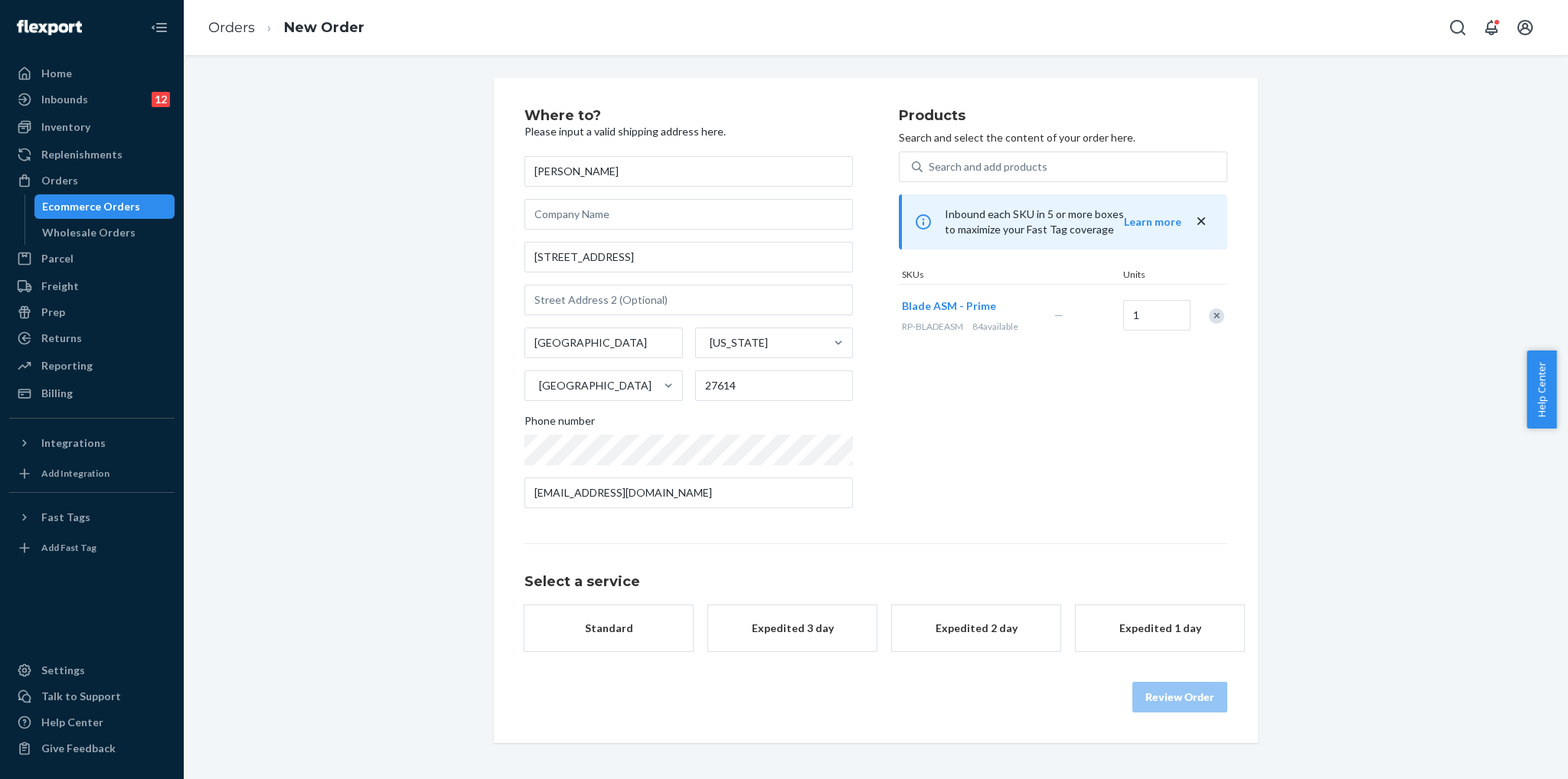
click at [638, 619] on button "Standard" at bounding box center [609, 629] width 169 height 46
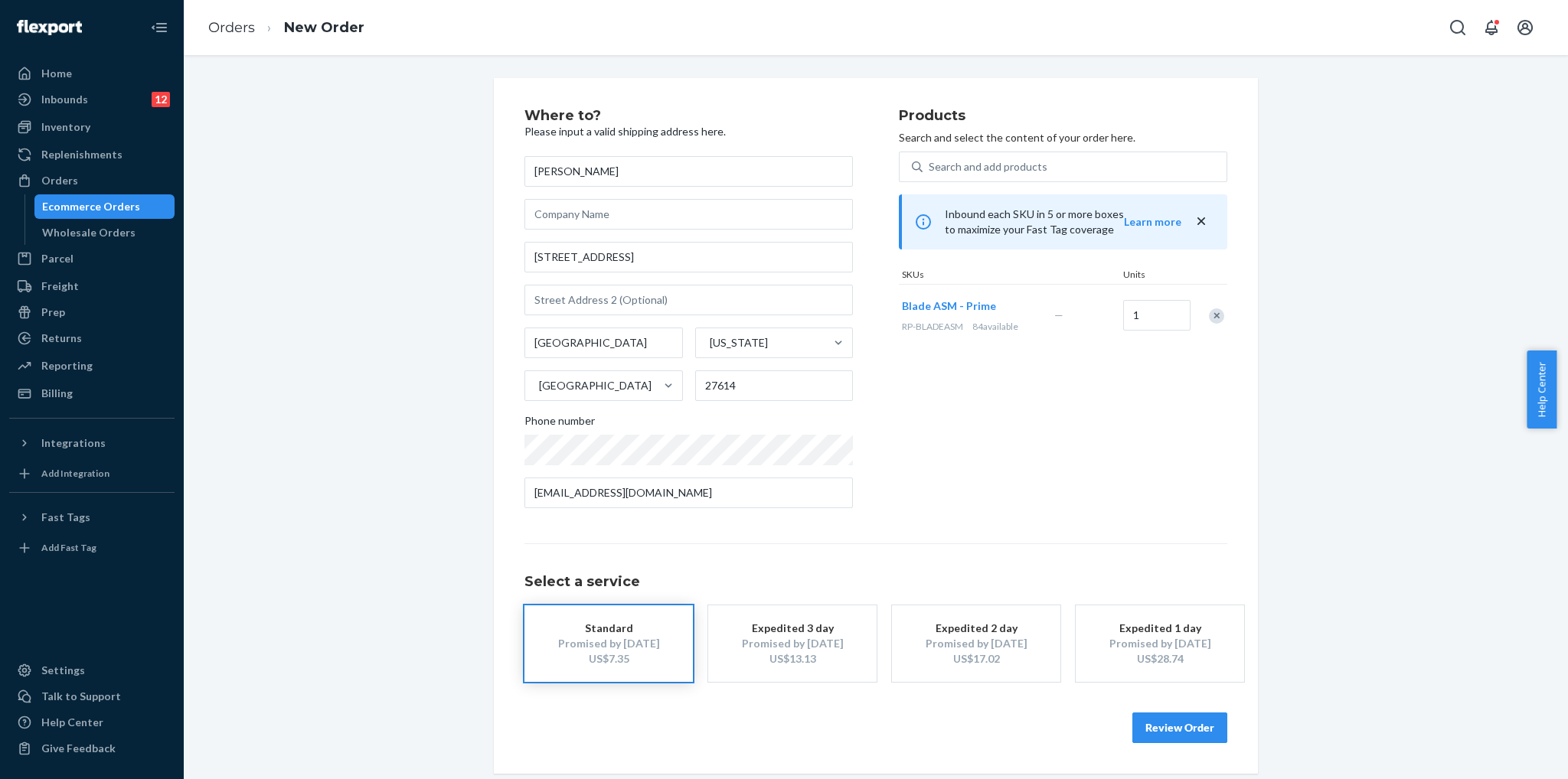
click at [1155, 723] on button "Review Order" at bounding box center [1180, 728] width 95 height 31
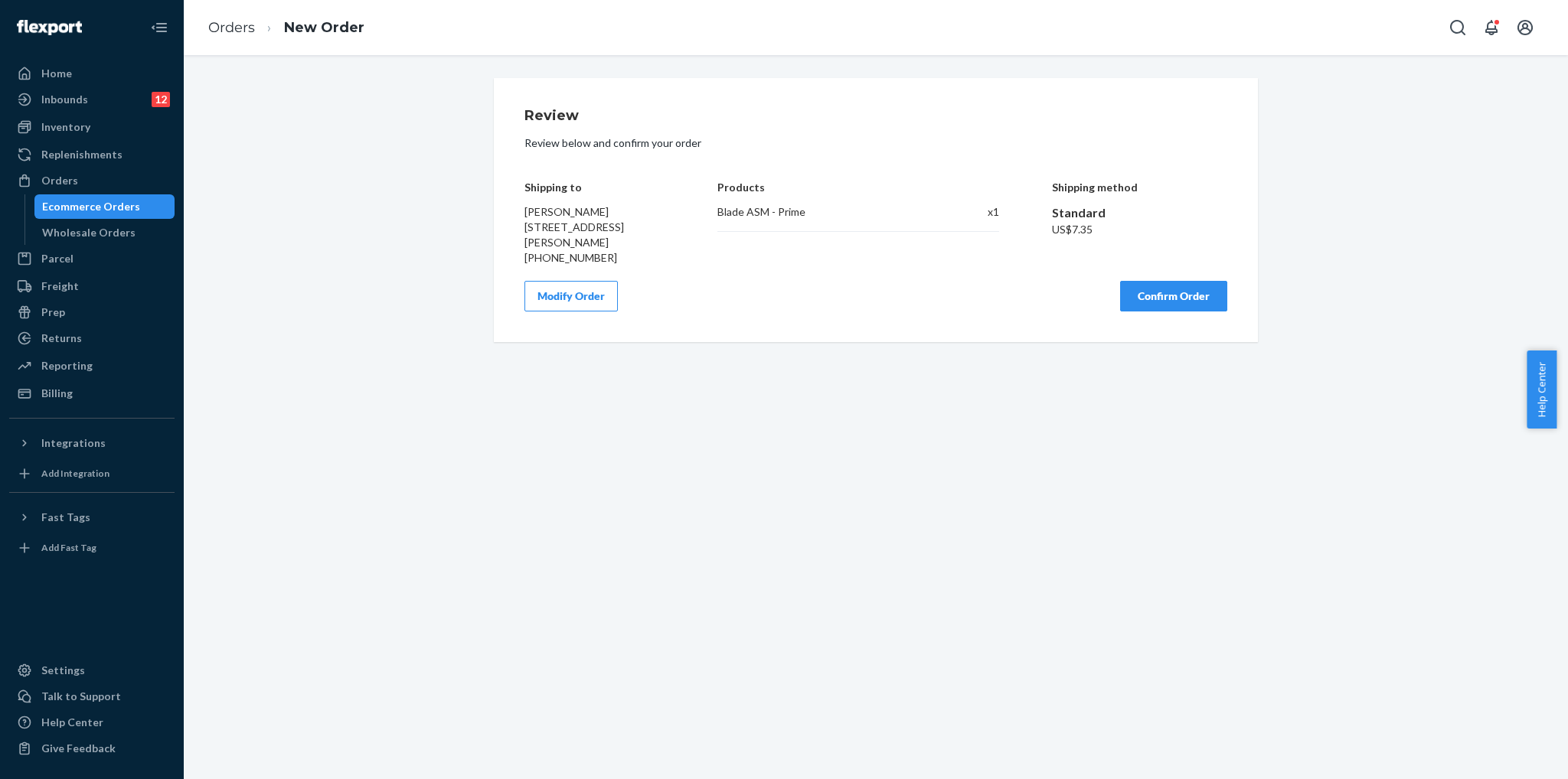
click at [1149, 302] on button "Confirm Order" at bounding box center [1174, 296] width 107 height 31
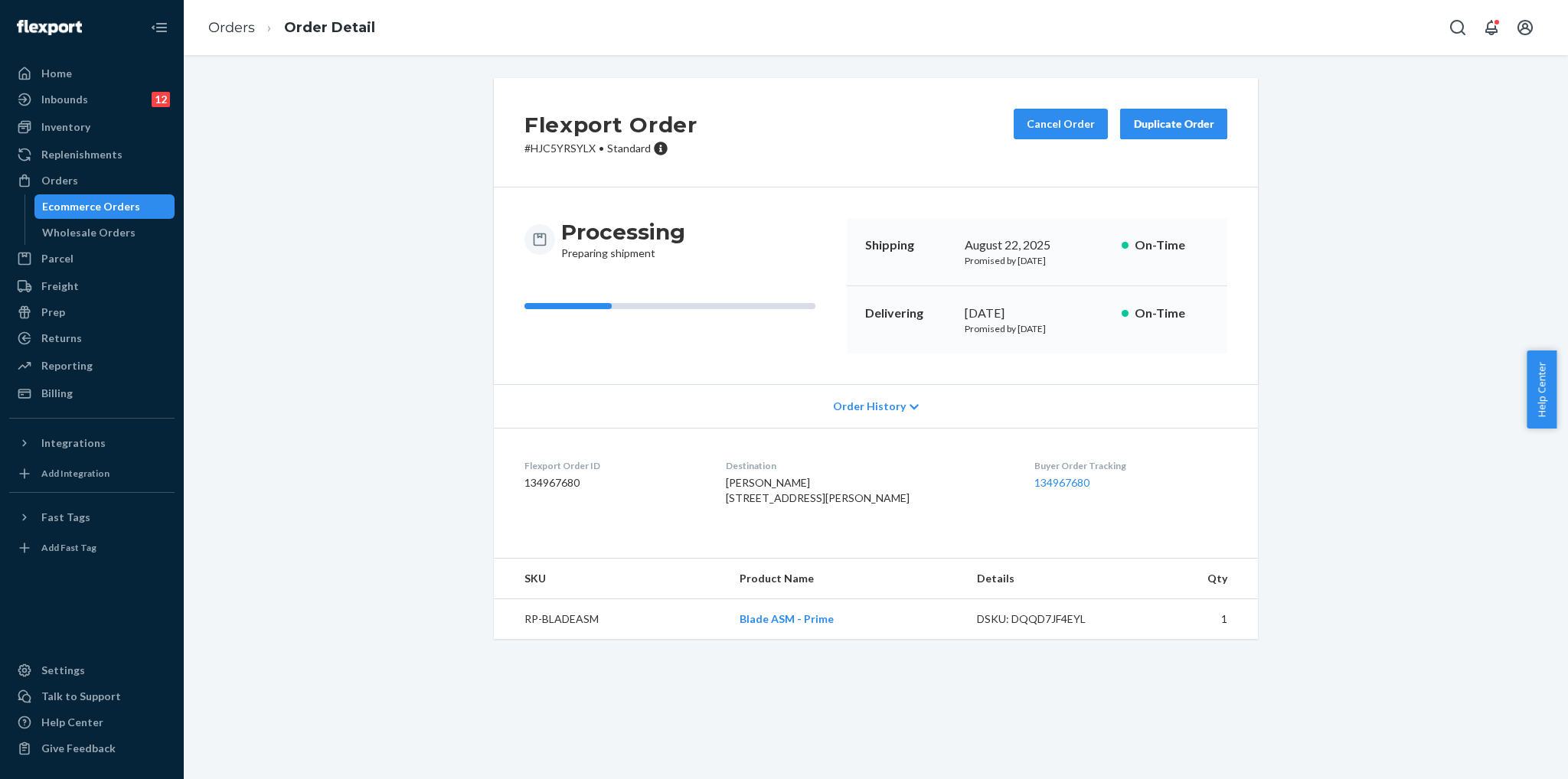
click at [1385, 168] on div "Flexport Order # HJC5YRSYLX • Standard Cancel Order Duplicate Order Processing …" at bounding box center [876, 367] width 1361 height 580
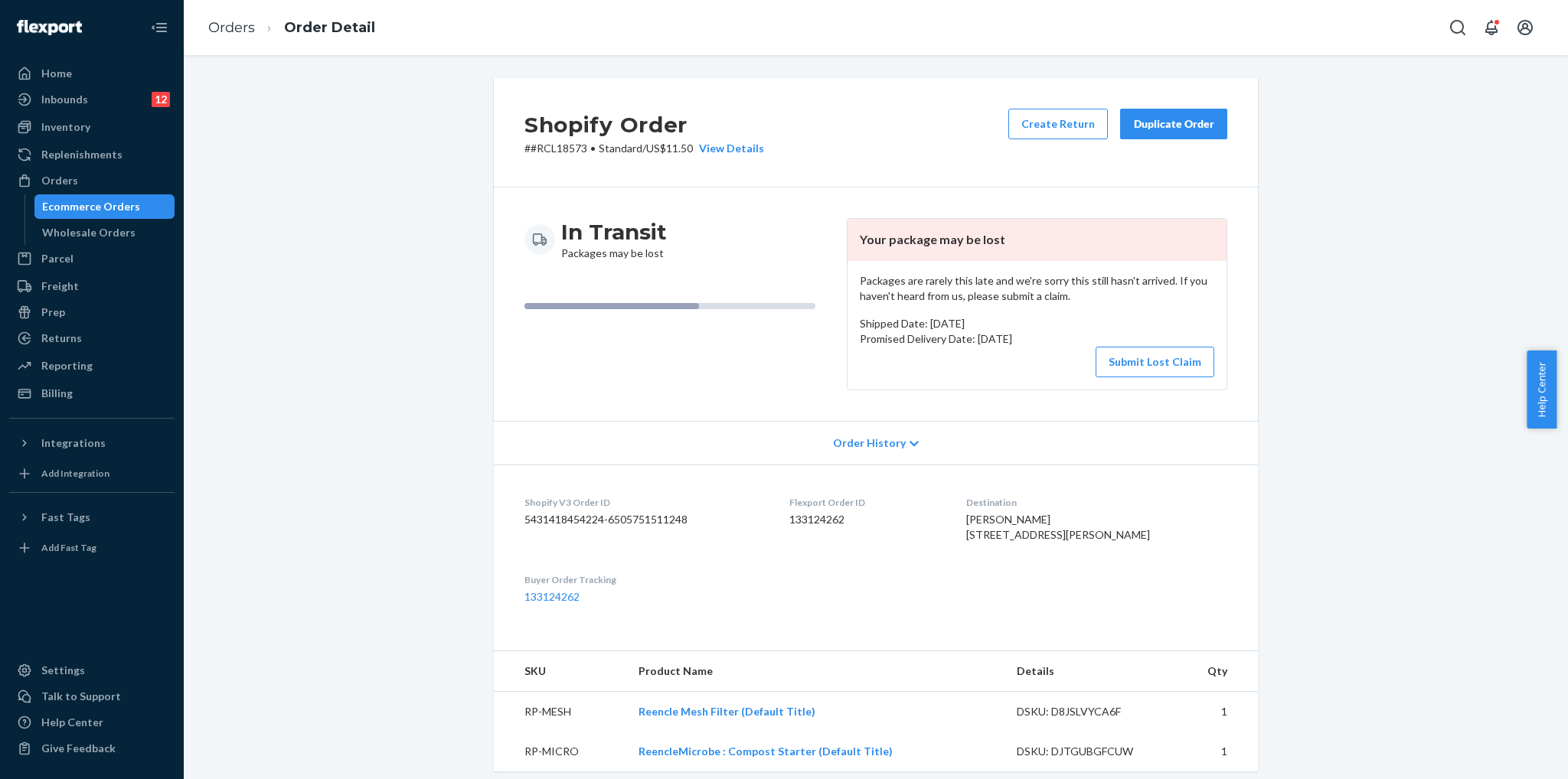
click at [677, 353] on div "In Transit Packages may be lost" at bounding box center [680, 305] width 311 height 172
click at [1142, 356] on button "Submit Lost Claim" at bounding box center [1155, 362] width 119 height 31
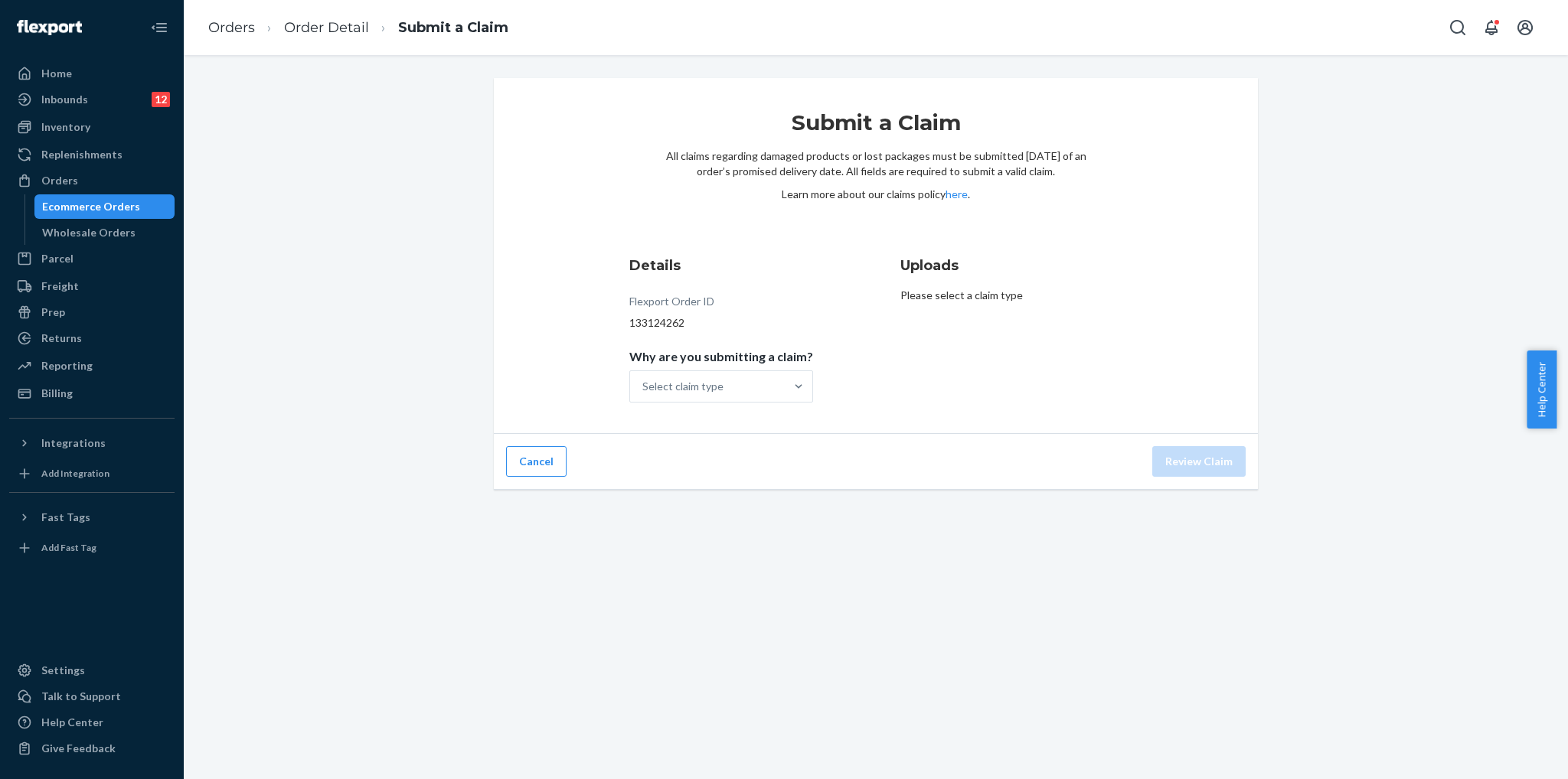
click at [928, 296] on p "Please select a claim type" at bounding box center [1012, 295] width 222 height 15
click at [965, 309] on div "Uploads Please select a claim type" at bounding box center [1012, 329] width 222 height 159
click at [778, 383] on div "Select claim type" at bounding box center [707, 386] width 154 height 31
click at [644, 383] on input "Why are you submitting a claim? Select claim type" at bounding box center [643, 386] width 2 height 15
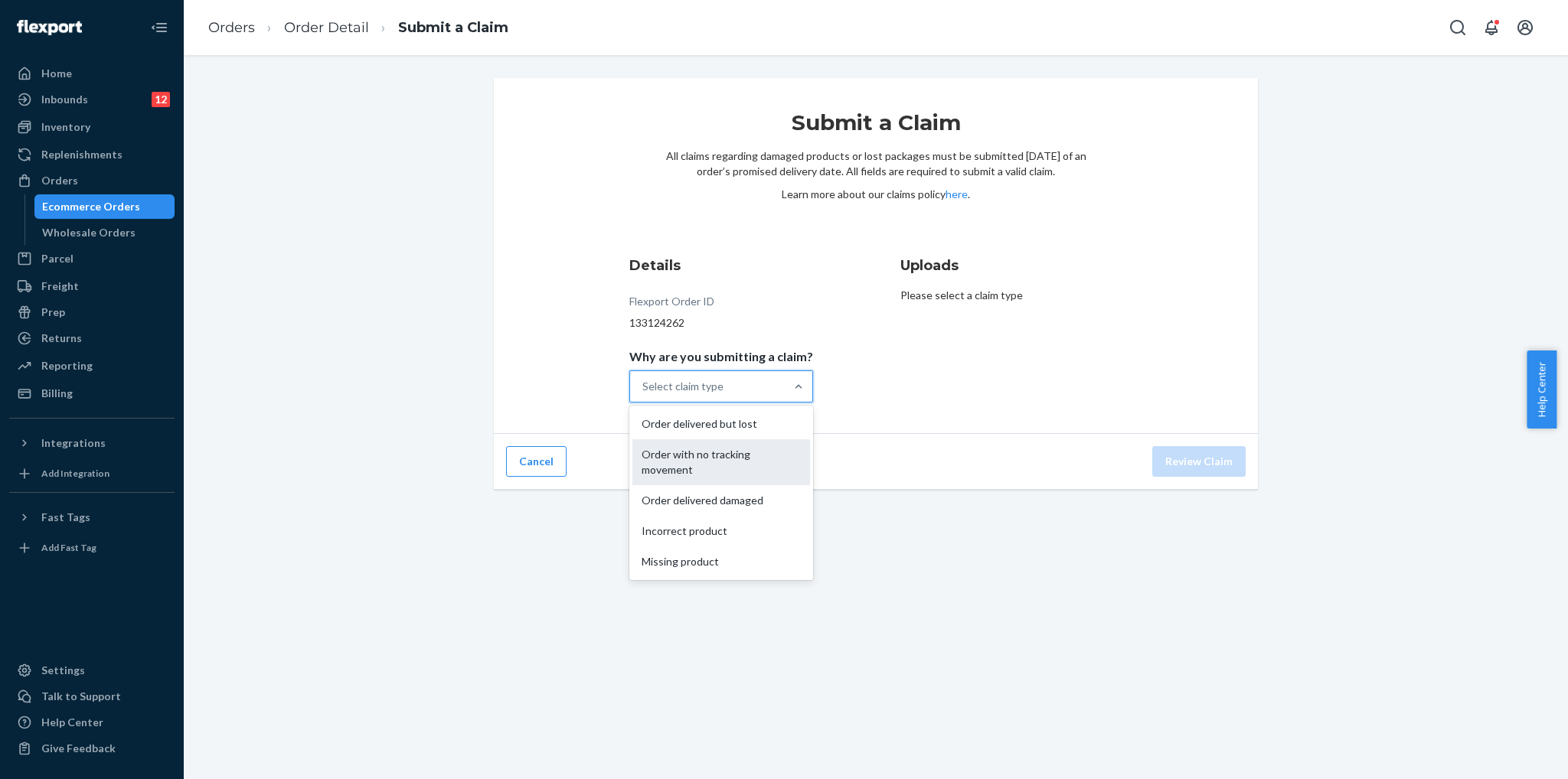
click at [735, 464] on div "Order with no tracking movement" at bounding box center [721, 463] width 177 height 46
click at [644, 394] on input "Why are you submitting a claim? option Order with no tracking movement focused,…" at bounding box center [643, 386] width 2 height 15
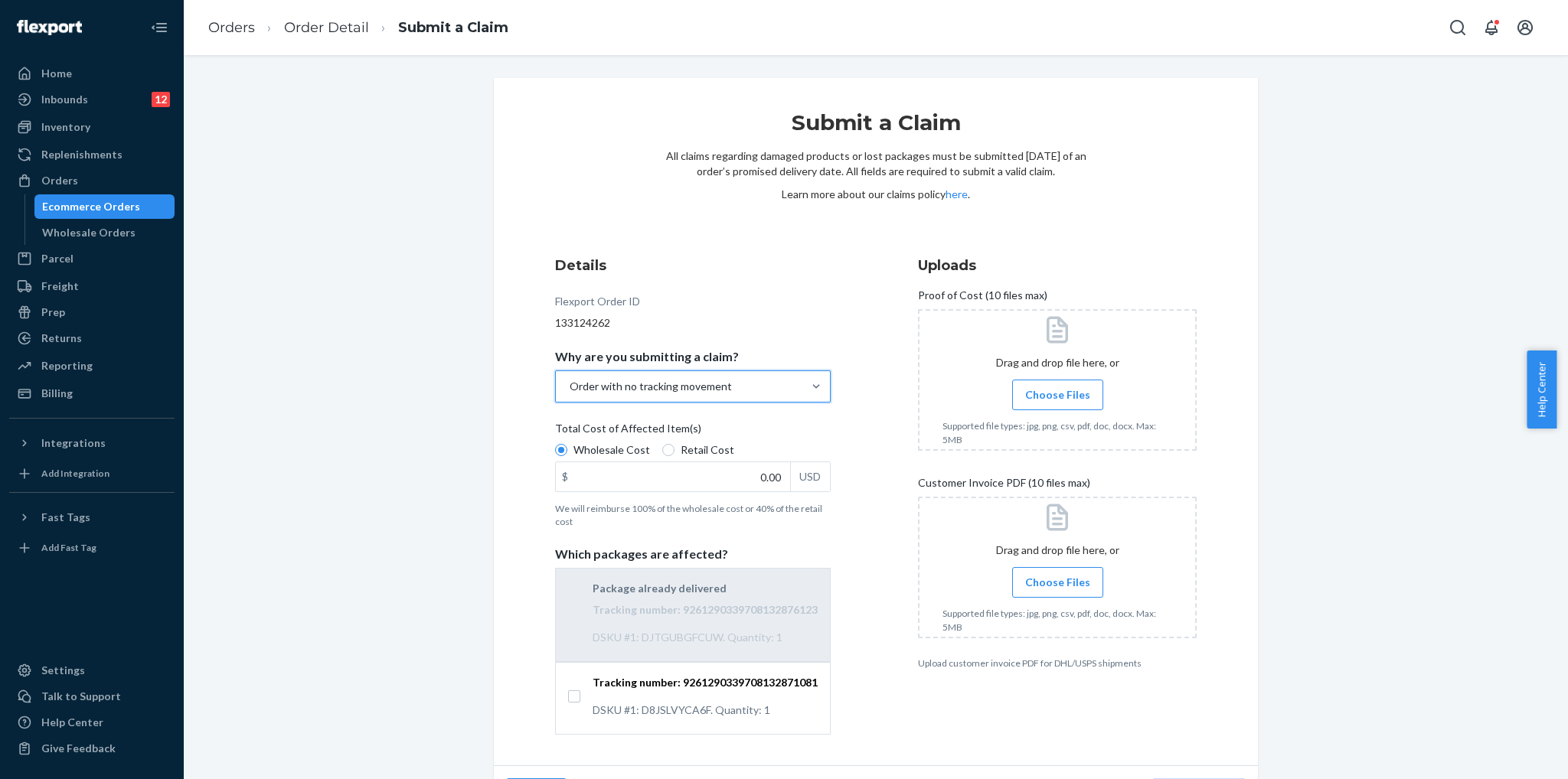
scroll to position [42, 0]
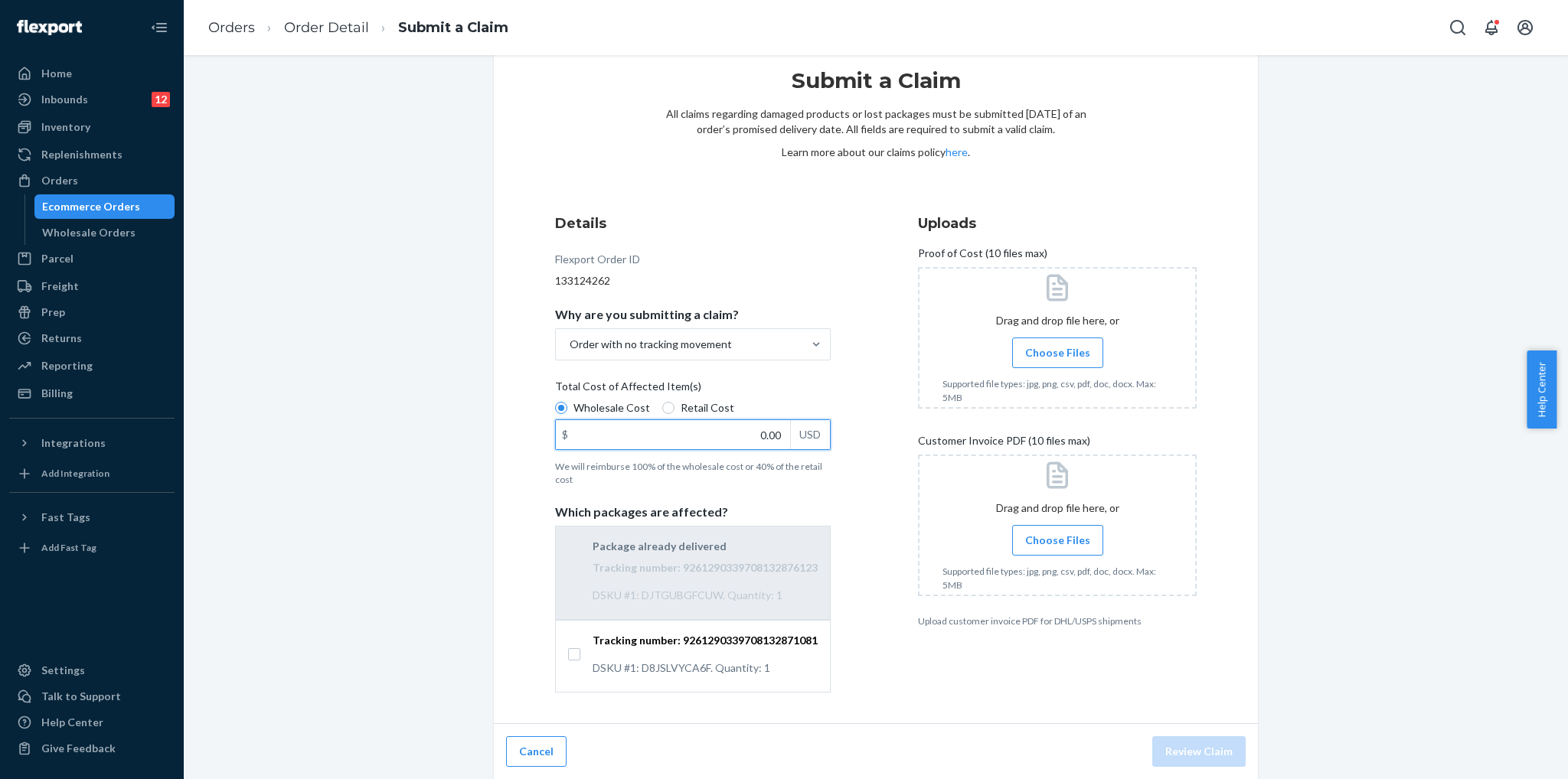
drag, startPoint x: 699, startPoint y: 428, endPoint x: 828, endPoint y: 421, distance: 129.2
click at [828, 421] on div "Details Flexport Order ID 133124262 Why are you submitting a claim? Order with …" at bounding box center [712, 452] width 314 height 497
click at [879, 414] on div "Details Flexport Order ID 133124262 Why are you submitting a claim? Order with …" at bounding box center [876, 453] width 642 height 479
click at [573, 652] on input "Tracking number: 9261290339708132871081 DSKU #1: D8JSLVYCA6F. Quantity: 1" at bounding box center [574, 654] width 12 height 12
checkbox input "true"
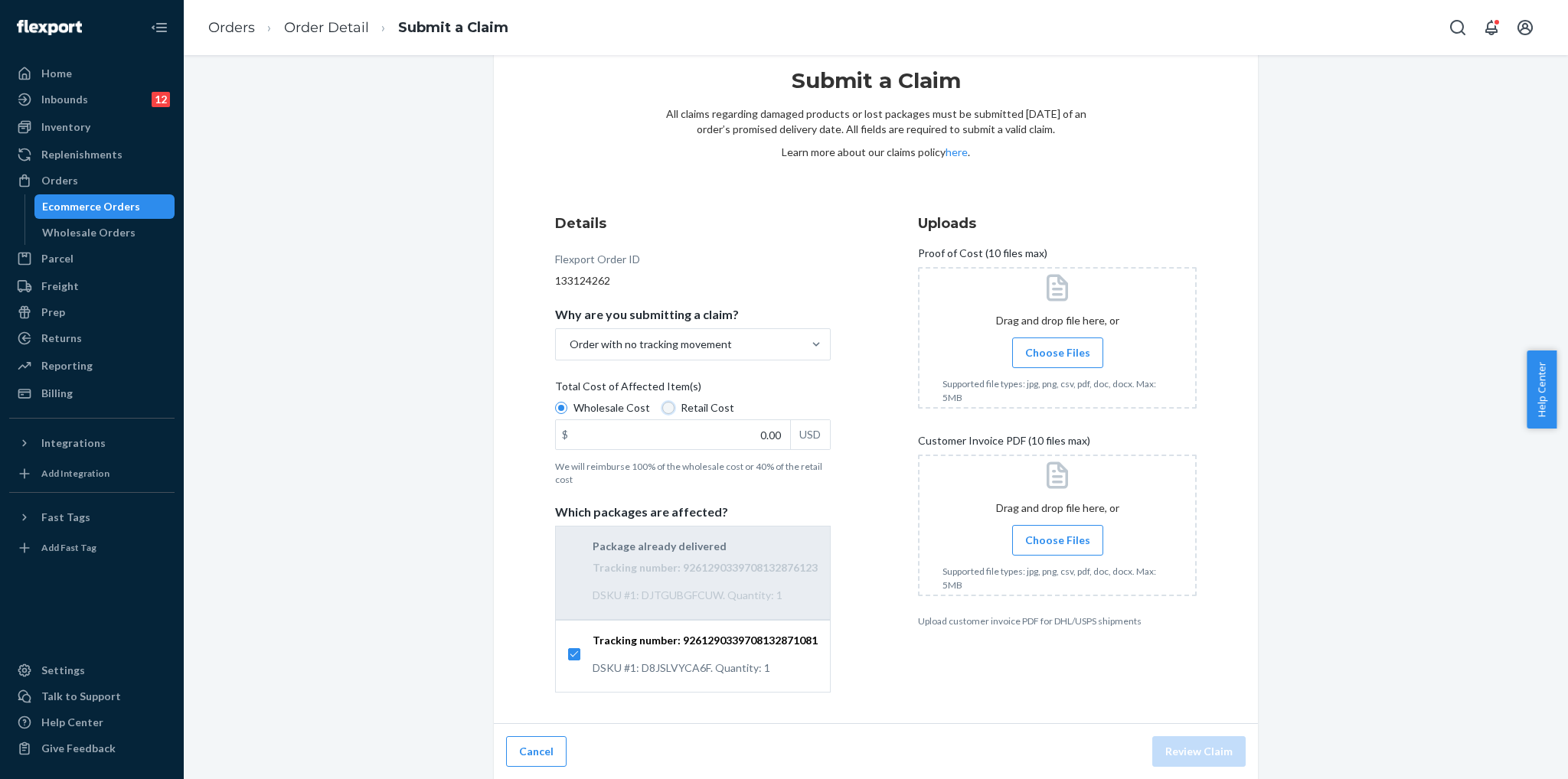
click at [662, 411] on input "Retail Cost" at bounding box center [668, 407] width 12 height 12
radio input "true"
click at [692, 432] on input "0.00" at bounding box center [673, 435] width 234 height 29
click at [564, 405] on label "Wholesale Cost" at bounding box center [602, 408] width 95 height 15
click at [564, 405] on input "Wholesale Cost" at bounding box center [561, 407] width 12 height 12
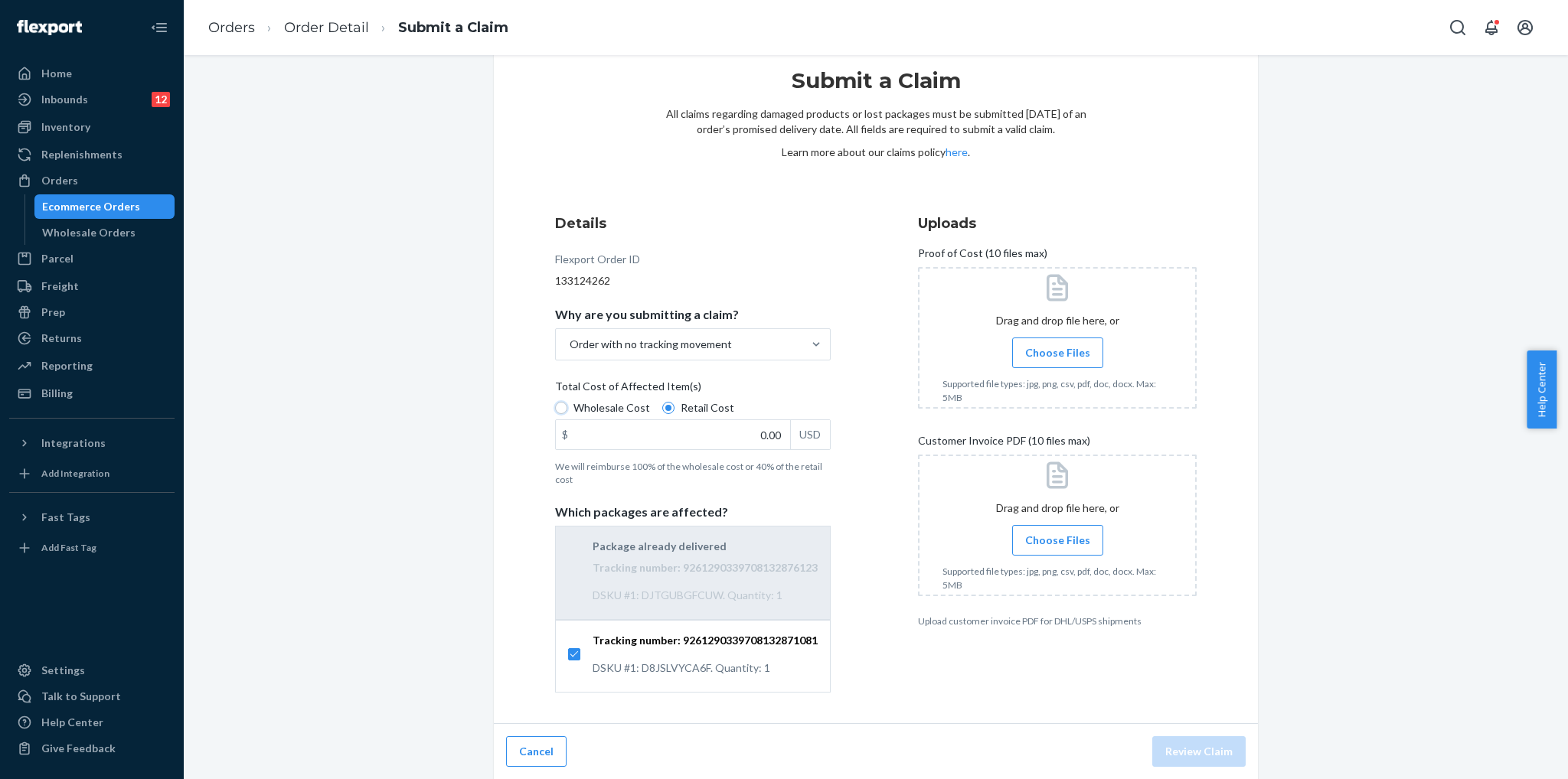
radio input "true"
radio input "false"
click at [827, 384] on div "Details Flexport Order ID 133124262 Why are you submitting a claim? Order with …" at bounding box center [712, 452] width 314 height 497
click at [1320, 350] on div "Submit a Claim All claims regarding damaged products or lost packages must be s…" at bounding box center [876, 408] width 1361 height 745
click at [1336, 242] on div "Submit a Claim All claims regarding damaged products or lost packages must be s…" at bounding box center [876, 408] width 1361 height 745
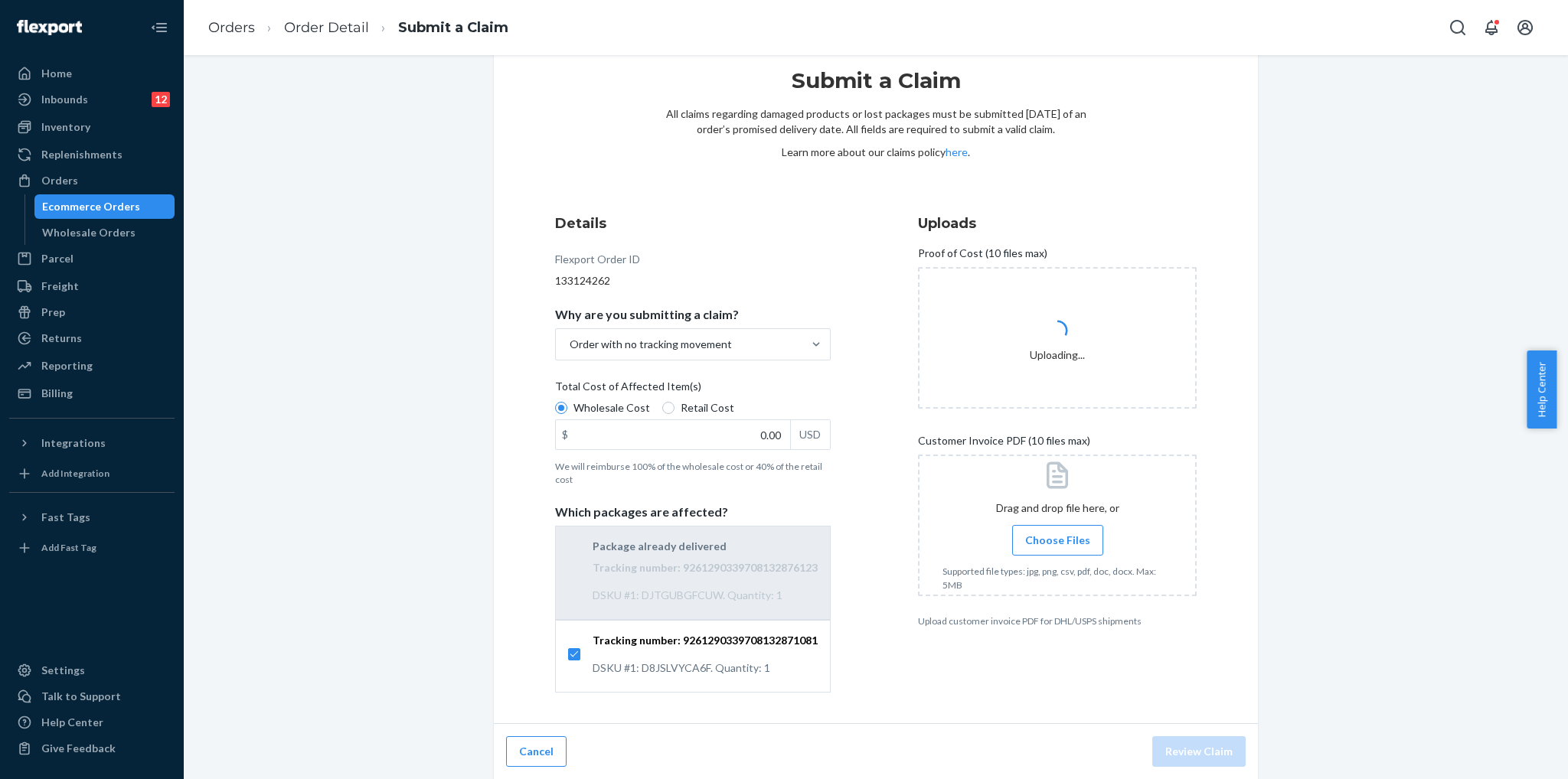
click at [1372, 223] on div "Submit a Claim All claims regarding damaged products or lost packages must be s…" at bounding box center [876, 408] width 1361 height 745
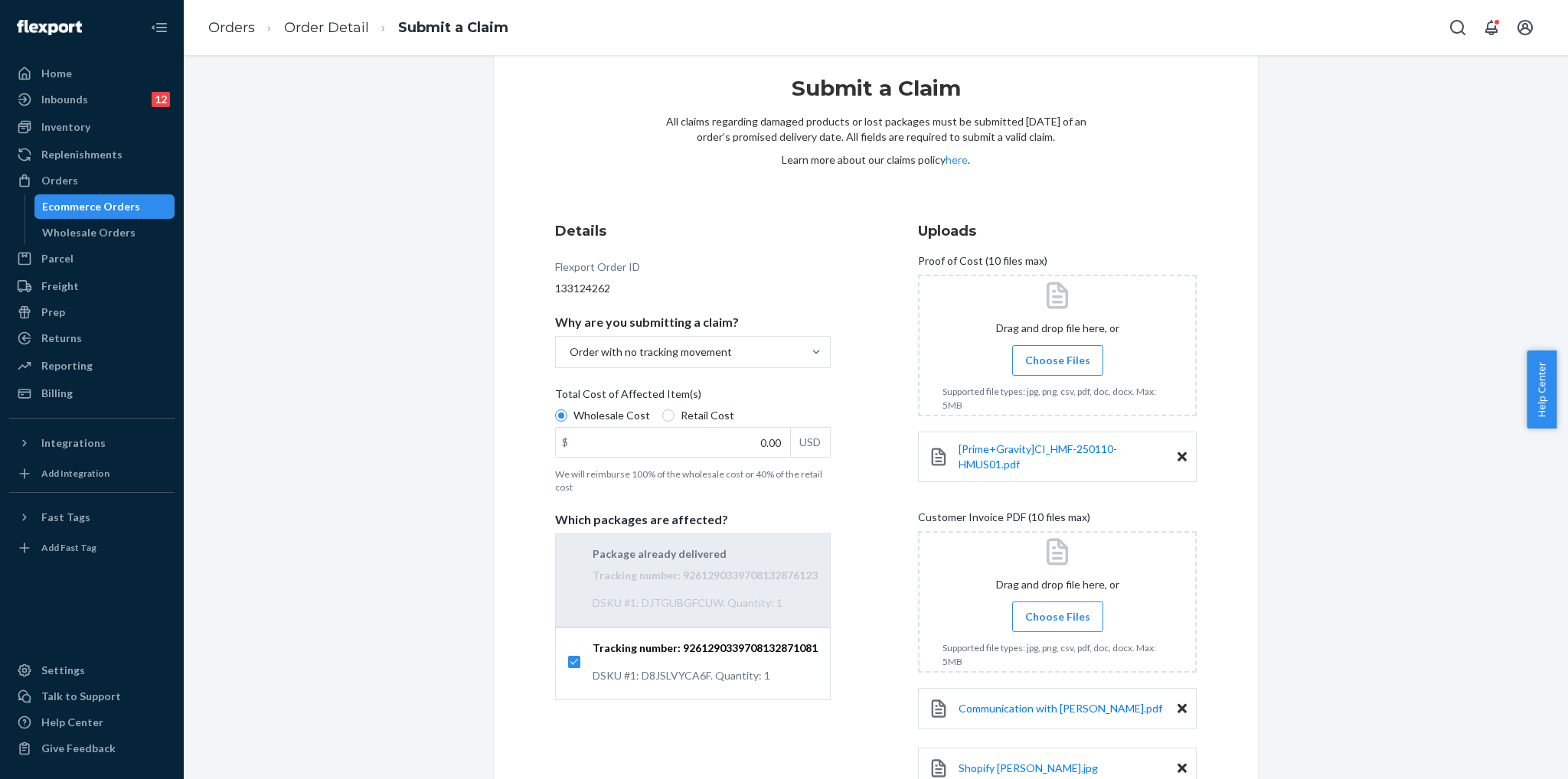
scroll to position [0, 0]
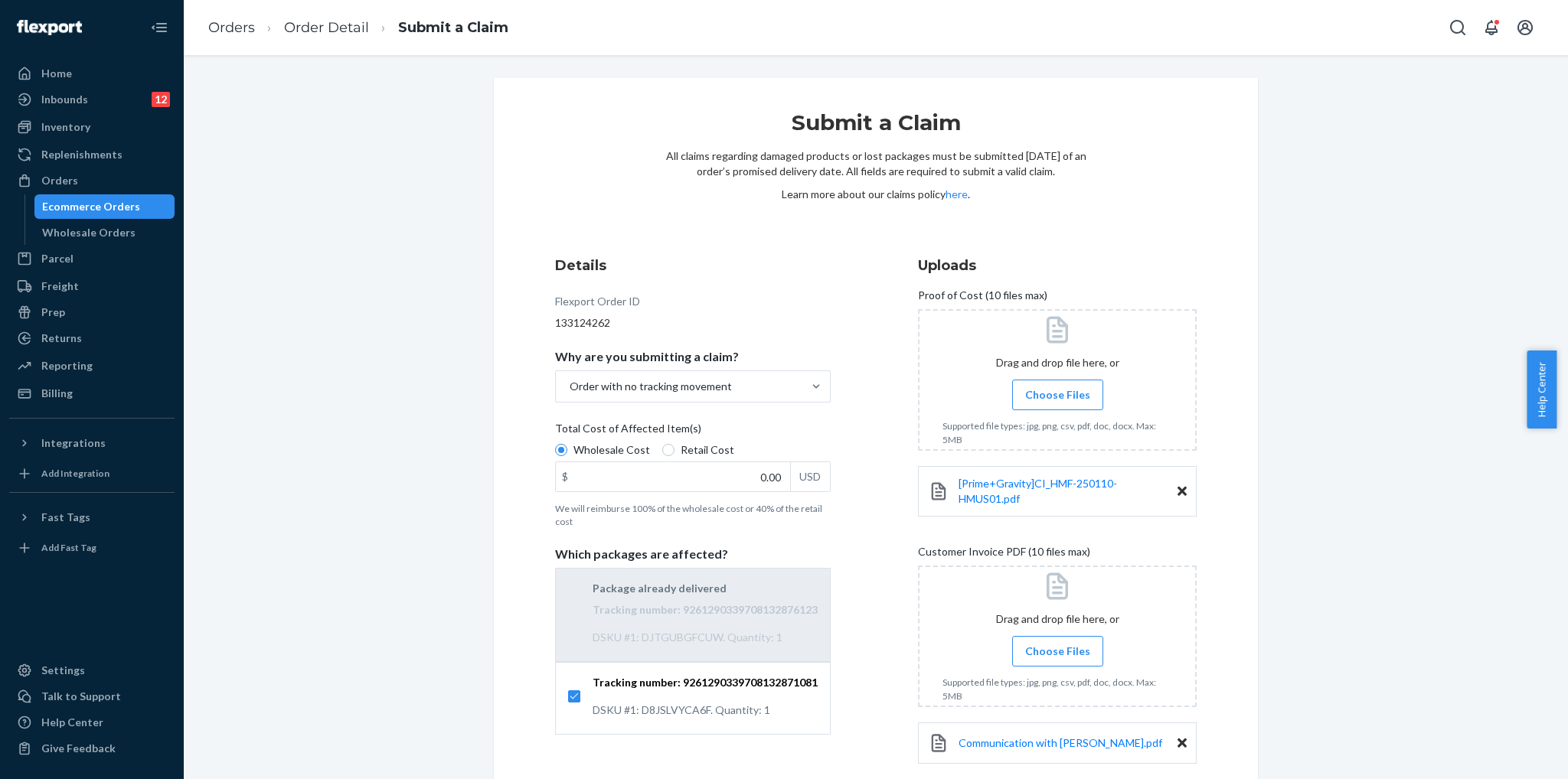
click at [836, 247] on div "Details Flexport Order ID 133124262 Why are you submitting a claim? Order with …" at bounding box center [712, 586] width 314 height 680
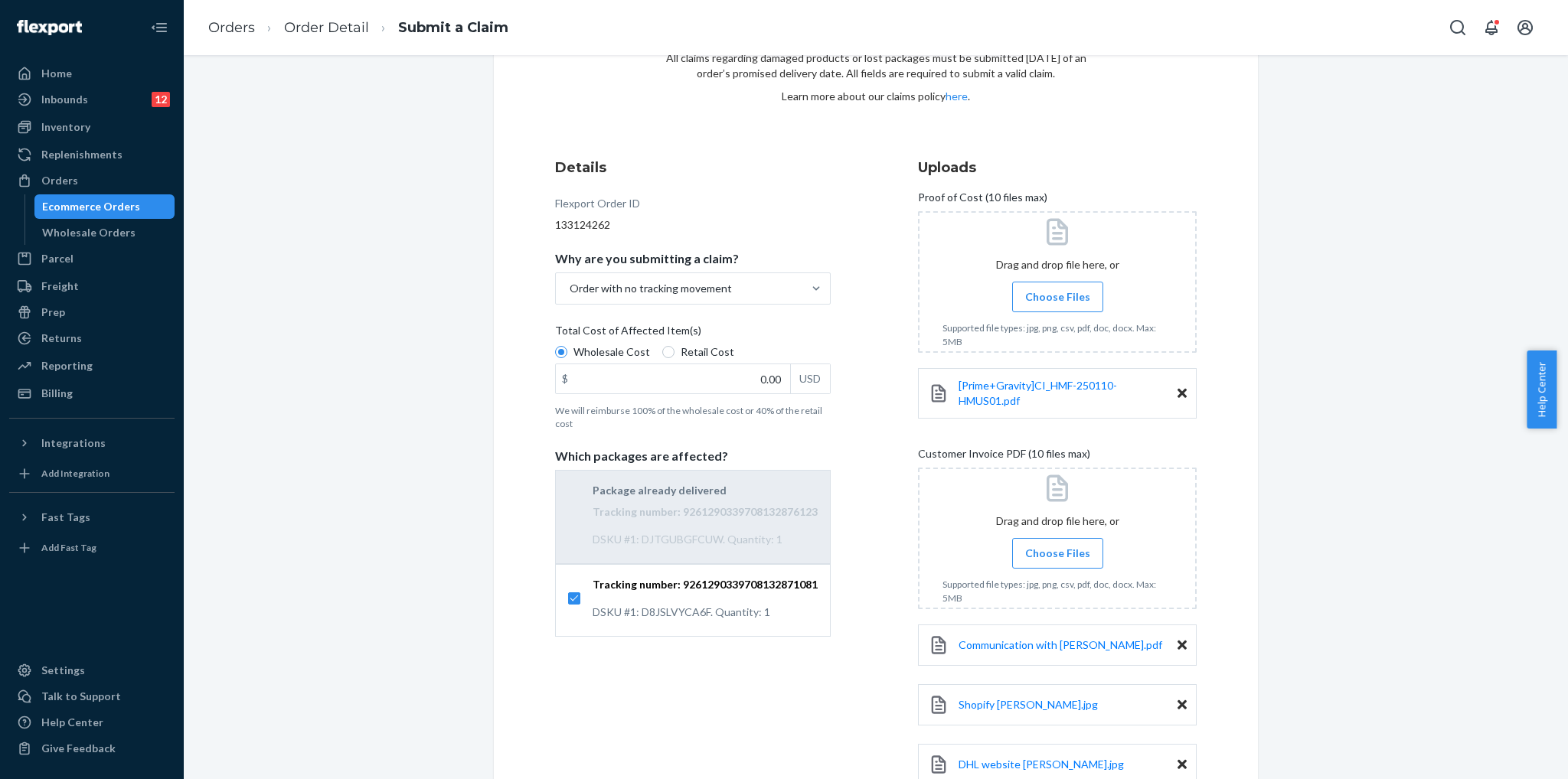
scroll to position [215, 0]
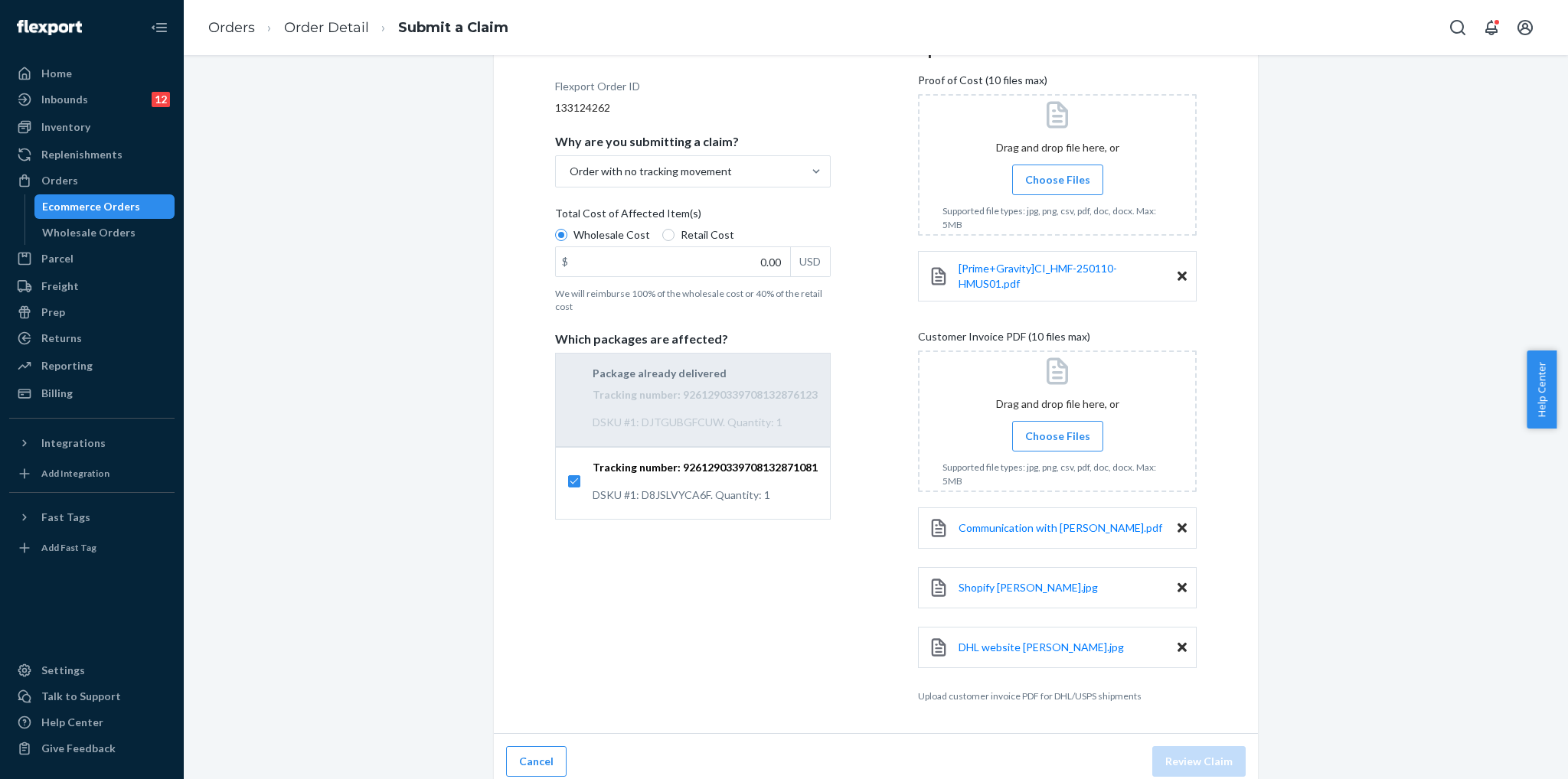
click at [1418, 640] on div "Submit a Claim All claims regarding damaged products or lost packages must be s…" at bounding box center [876, 327] width 1361 height 928
click at [727, 264] on input "0.00" at bounding box center [673, 262] width 234 height 29
type input "2.00"
click at [1210, 759] on button "Review Claim" at bounding box center [1198, 762] width 93 height 31
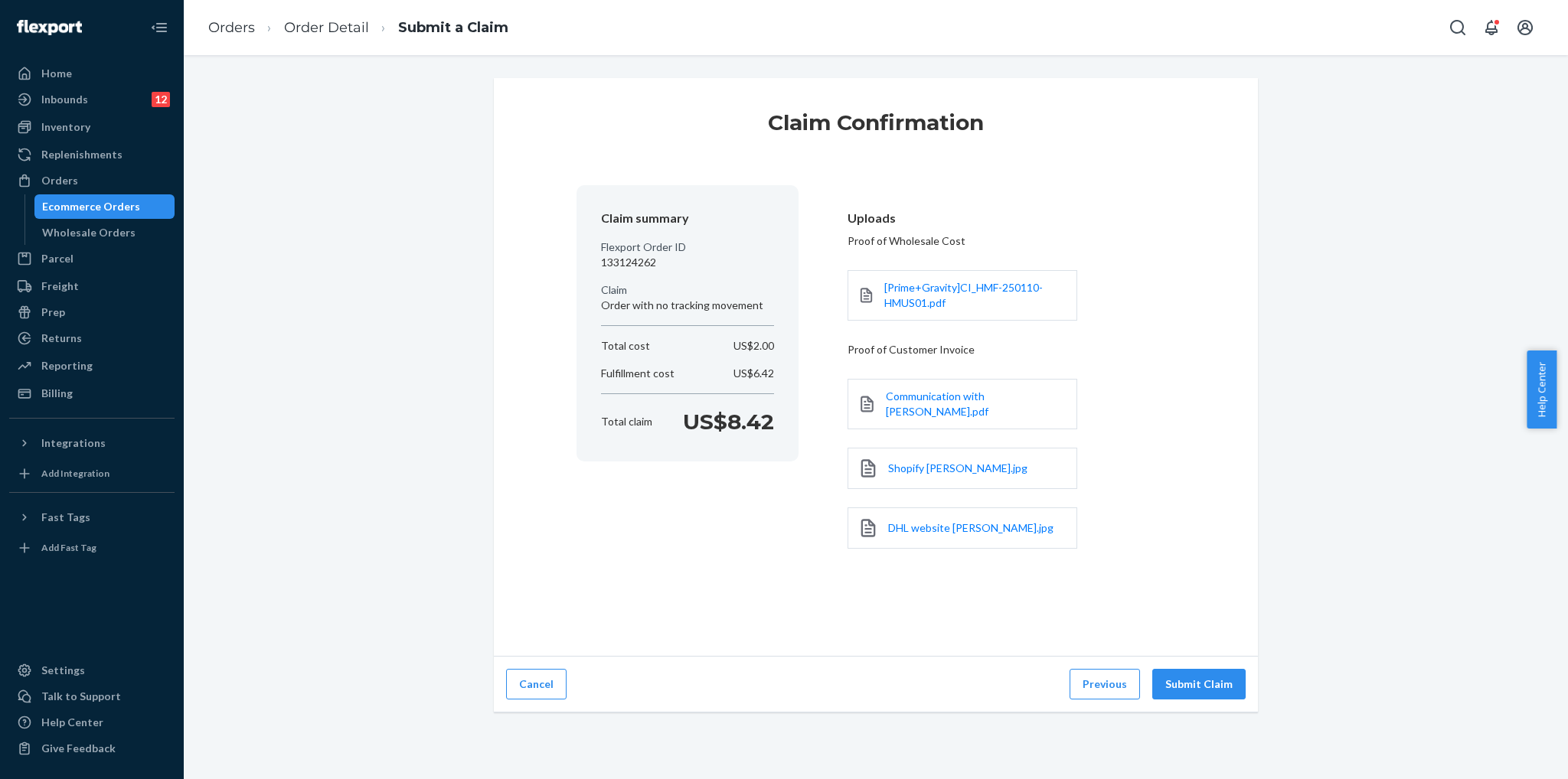
scroll to position [0, 0]
click at [1220, 696] on button "Submit Claim" at bounding box center [1198, 684] width 93 height 31
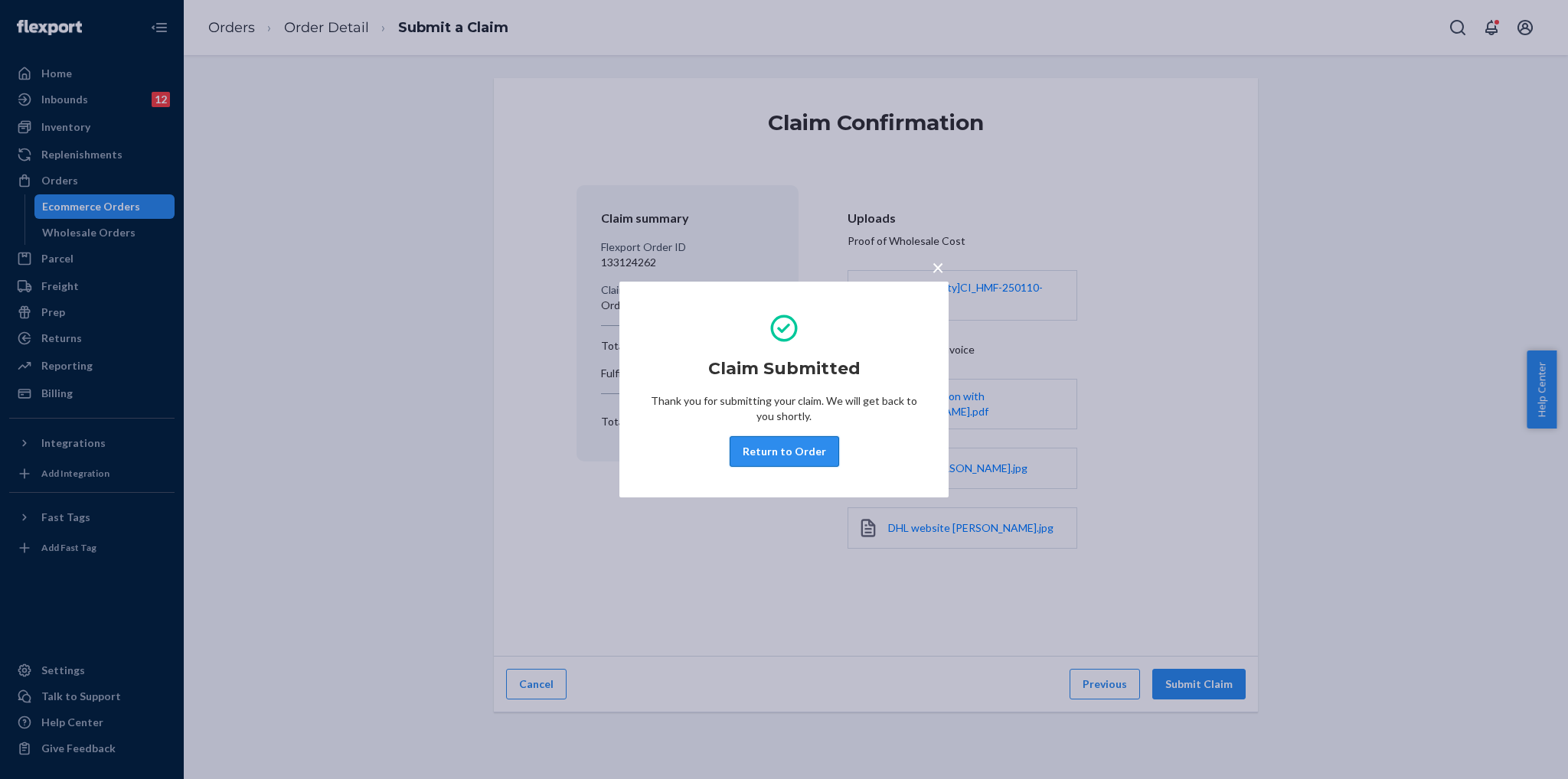
click at [792, 459] on button "Return to Order" at bounding box center [784, 451] width 109 height 31
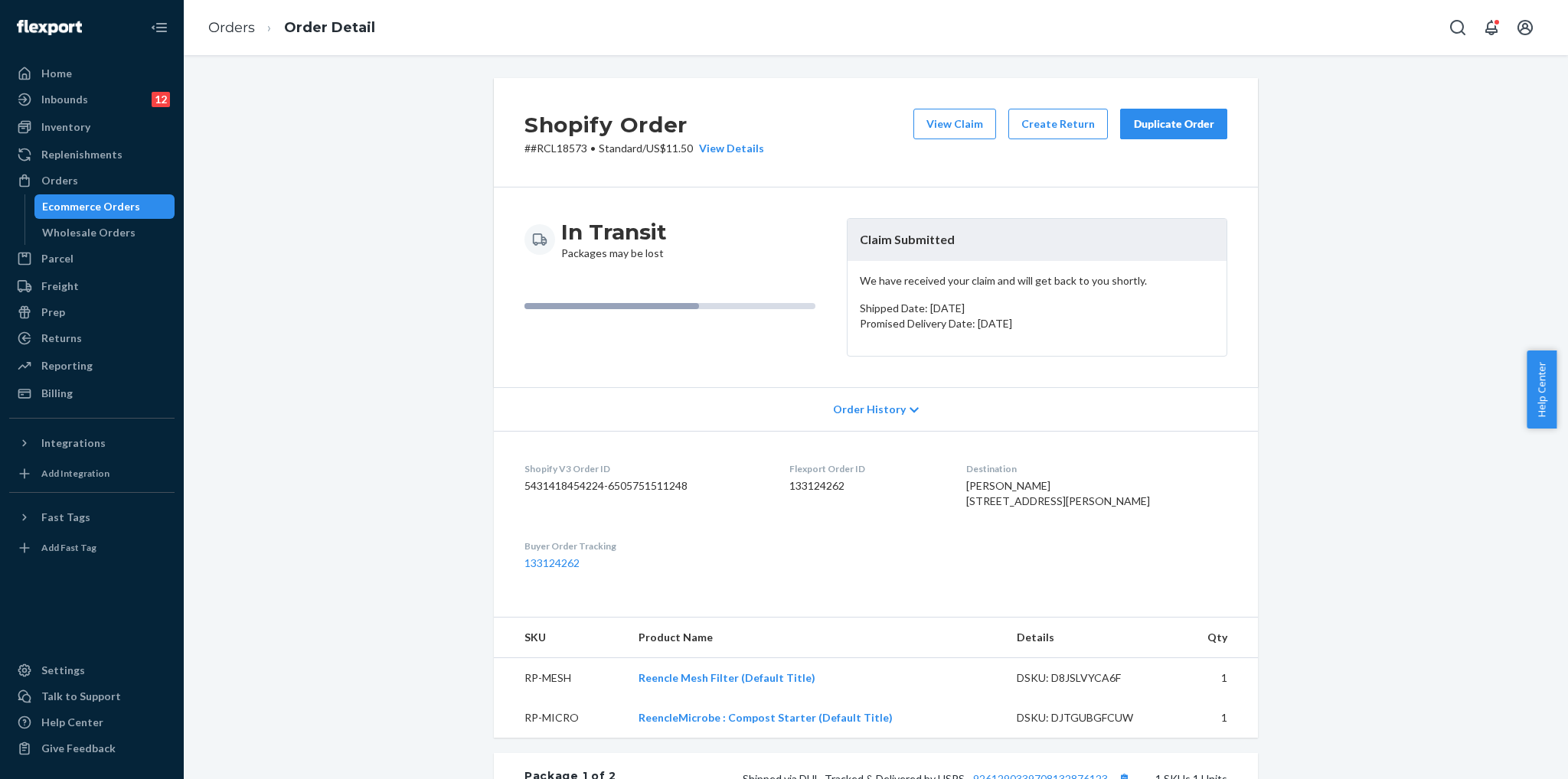
scroll to position [77, 0]
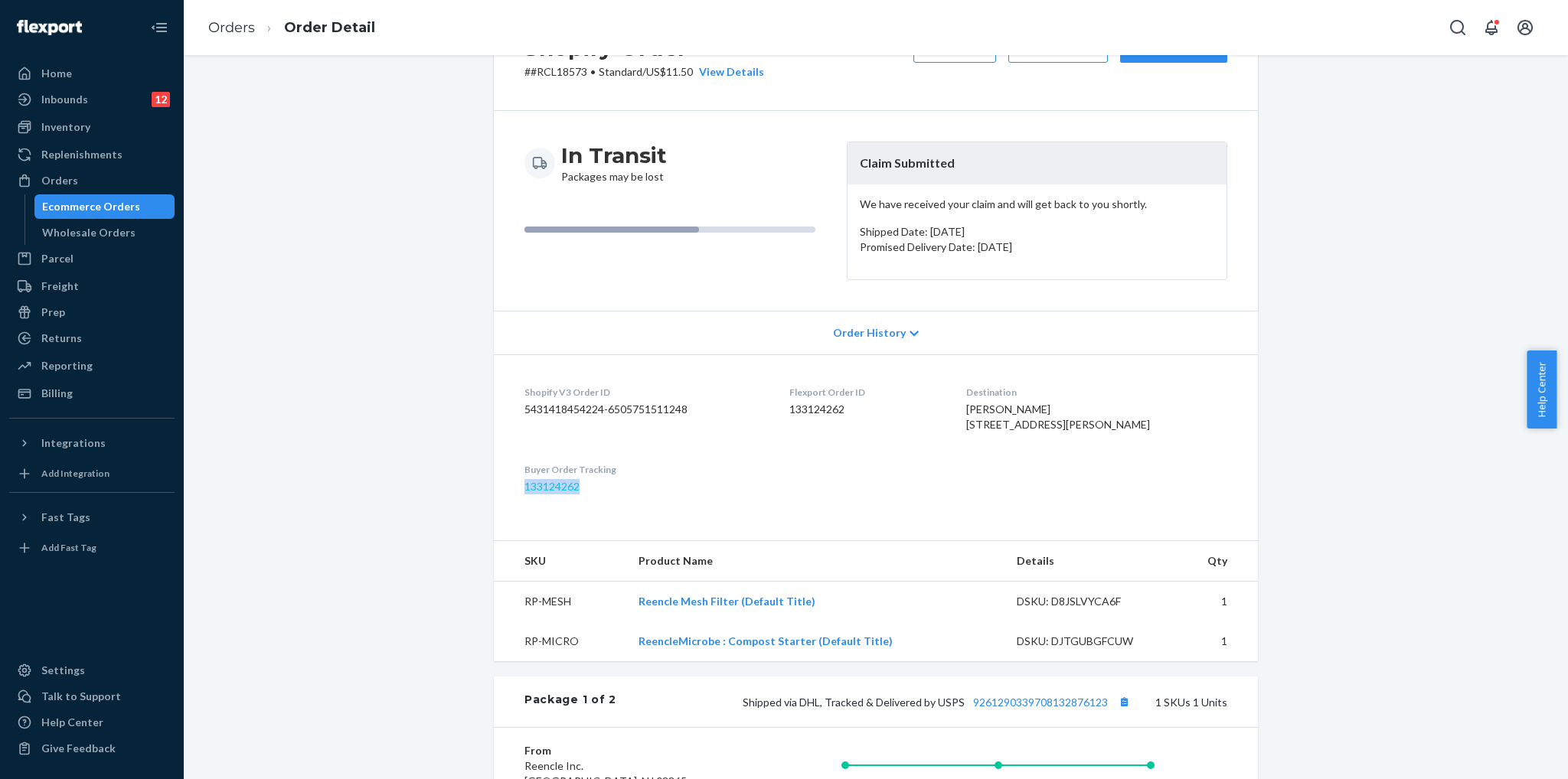
drag, startPoint x: 579, startPoint y: 521, endPoint x: 519, endPoint y: 521, distance: 60.0
click at [524, 494] on dd "133124262" at bounding box center [644, 487] width 241 height 15
copy link "133124262"
click at [1308, 278] on div "Shopify Order # #RCL18573 • Standard / US$11.50 View Details View Claim Create …" at bounding box center [876, 668] width 1361 height 1332
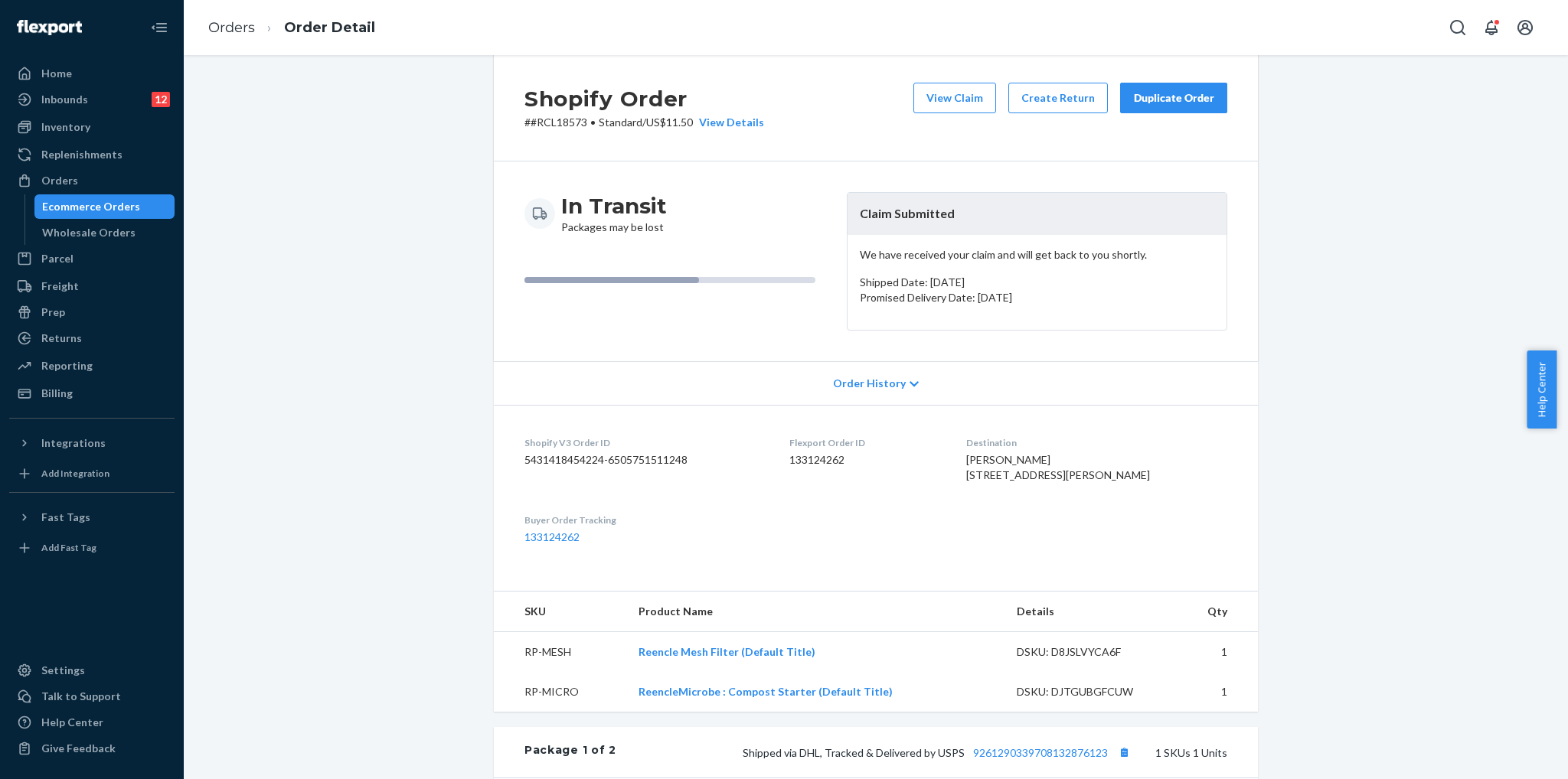
scroll to position [0, 0]
